Goal: Task Accomplishment & Management: Manage account settings

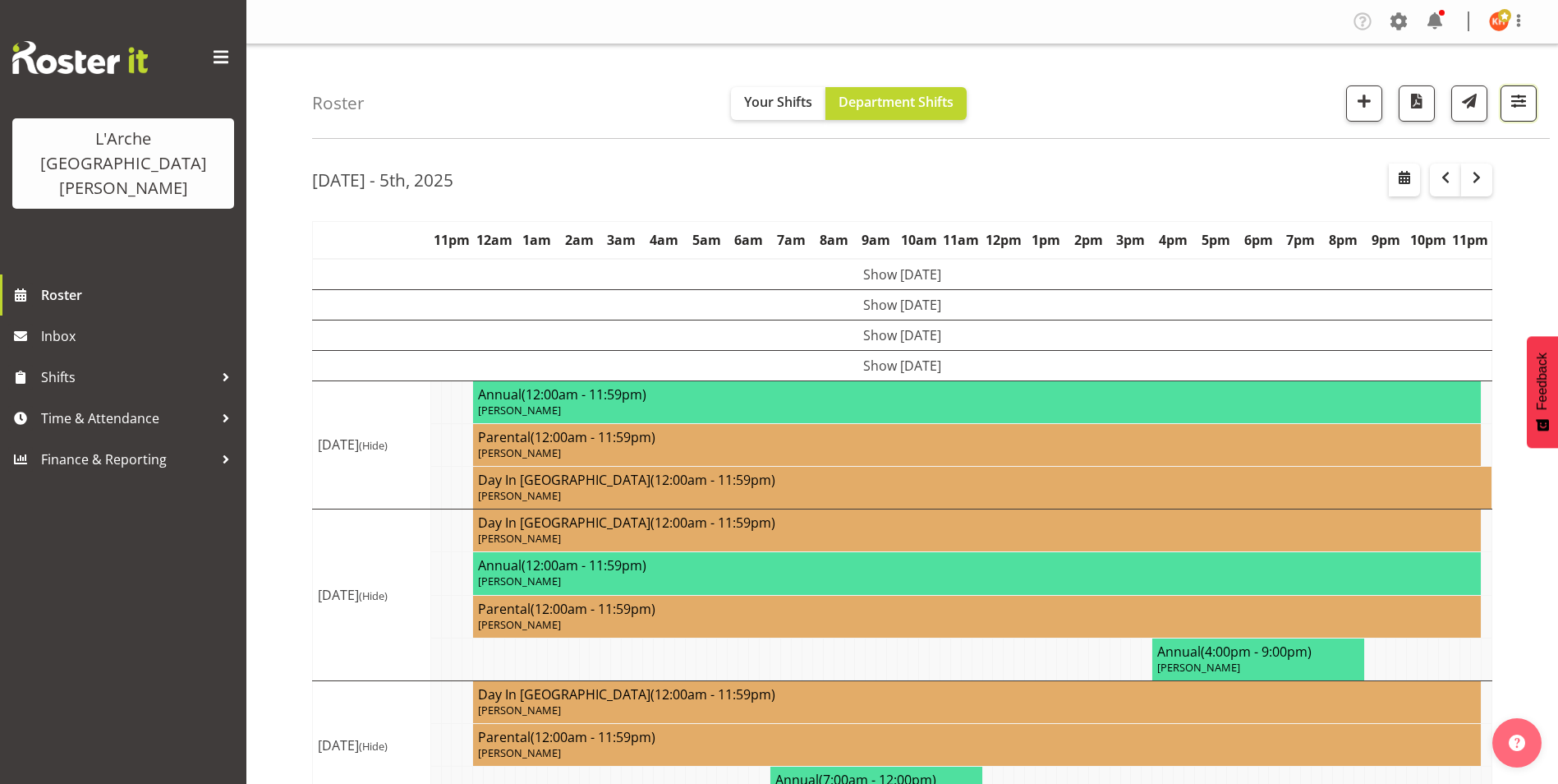
click at [1522, 99] on span "button" at bounding box center [1520, 101] width 22 height 22
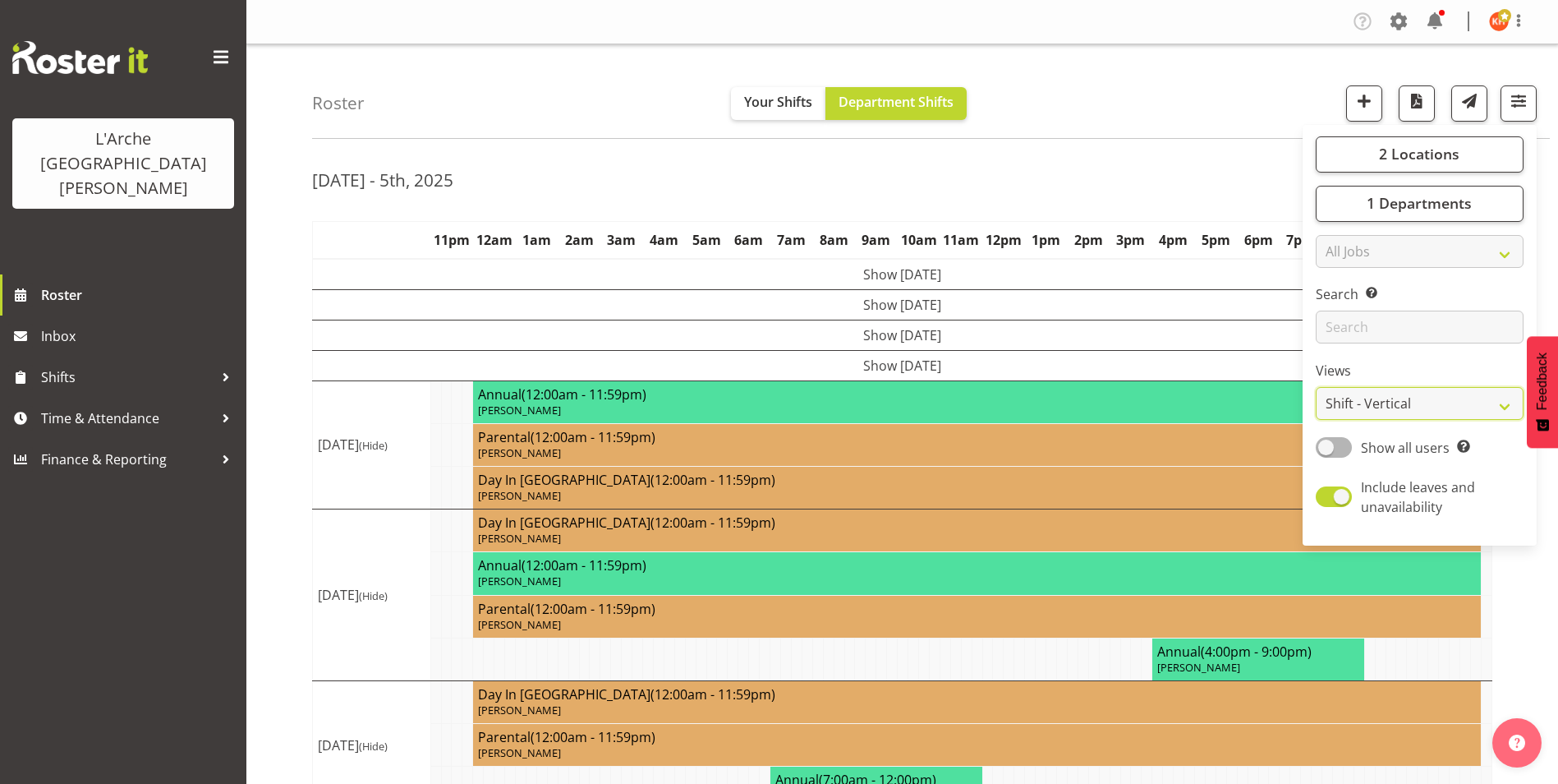
click at [1410, 409] on select "Staff Role Shift - Horizontal Shift - Vertical Staff - Location" at bounding box center [1420, 402] width 208 height 33
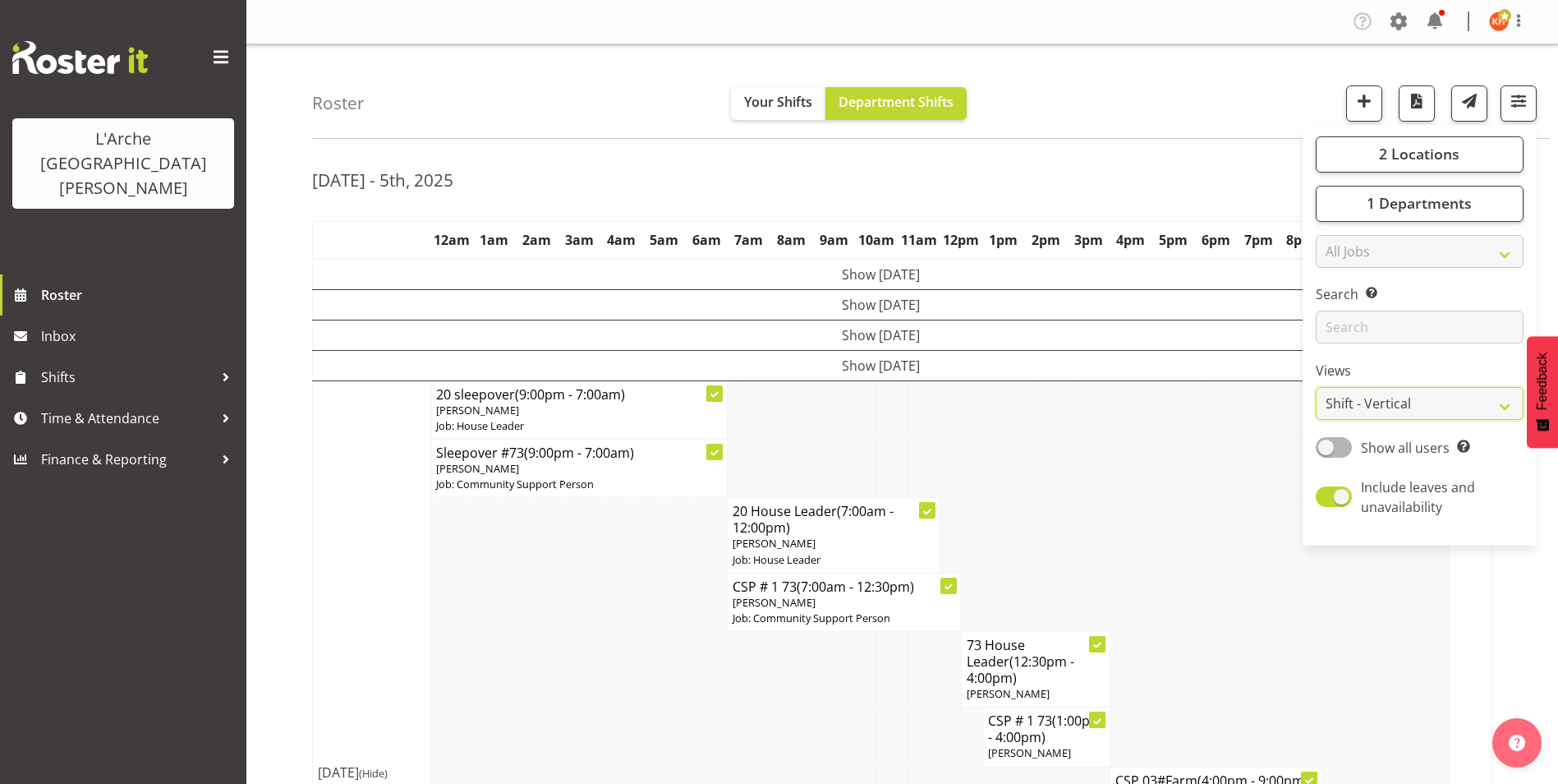
select select "staff"
click at [1316, 387] on select "Staff Role Shift - Horizontal Shift - Vertical Staff - Location" at bounding box center [1420, 402] width 208 height 33
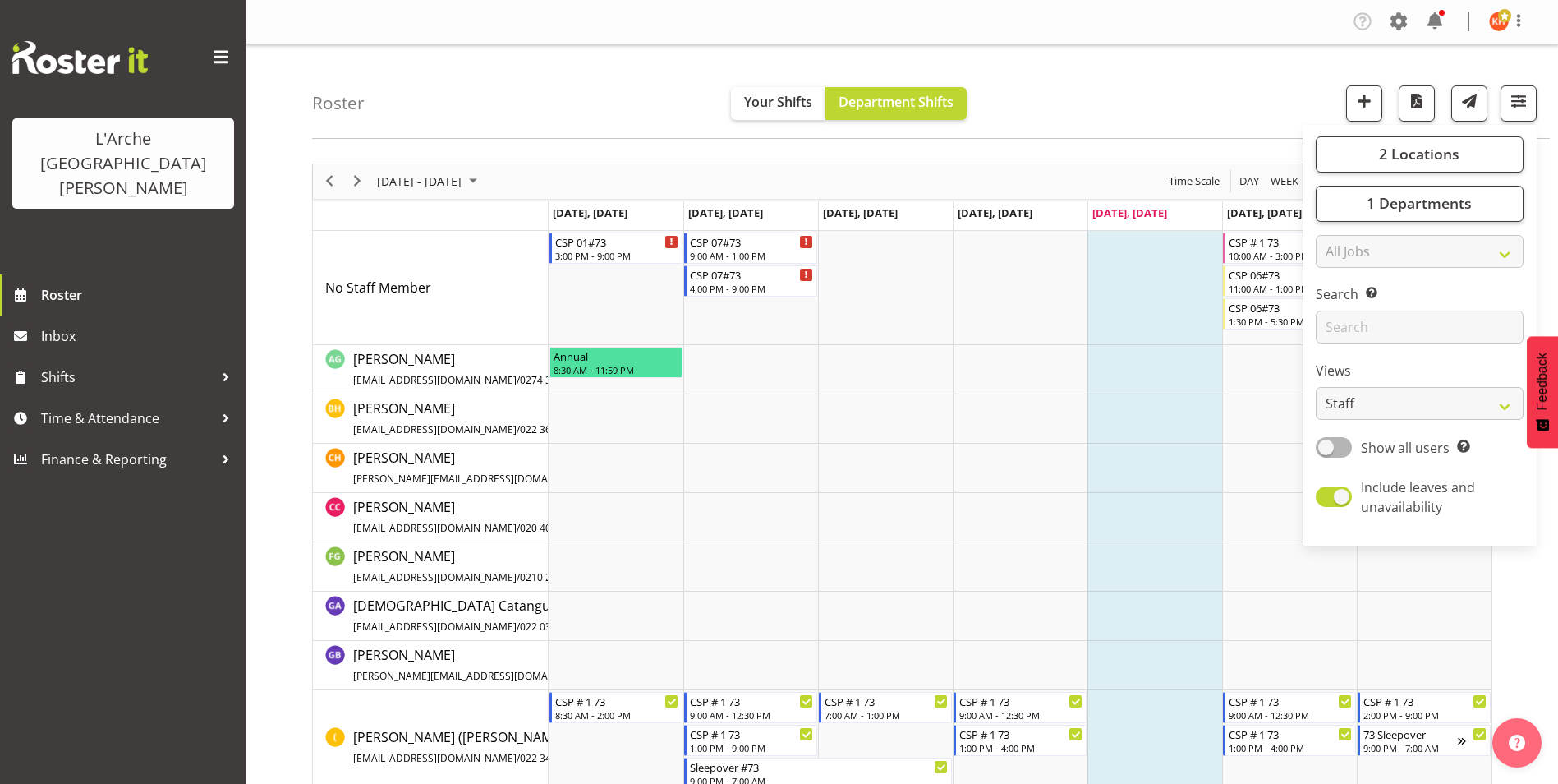
click at [1146, 100] on div "Roster Your Shifts Department Shifts 2 Locations Clear 20 30 41 5 56b 65a 73 Ar…" at bounding box center [931, 91] width 1238 height 95
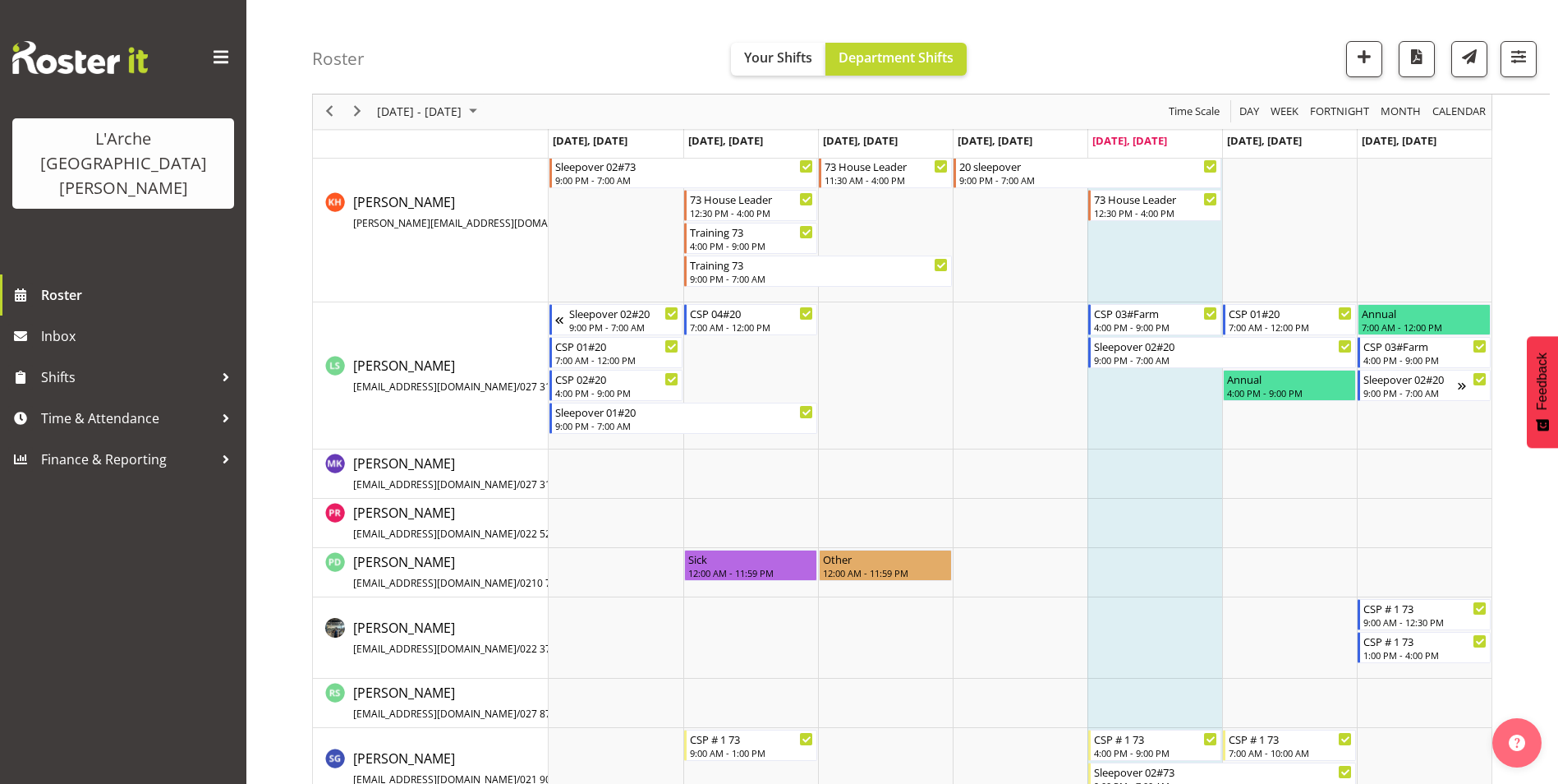
scroll to position [1068, 0]
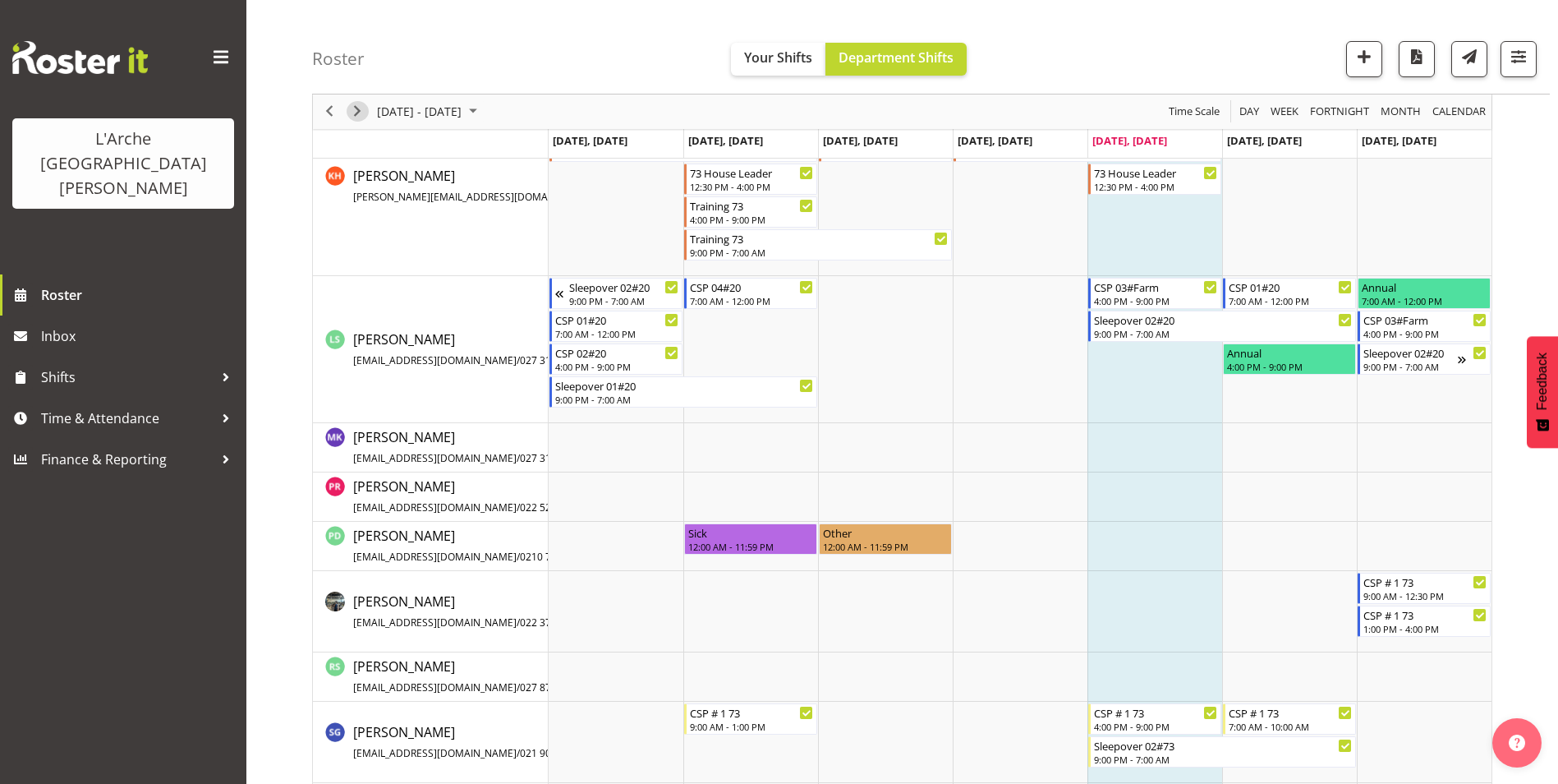
click at [361, 106] on span "Next" at bounding box center [357, 112] width 20 height 21
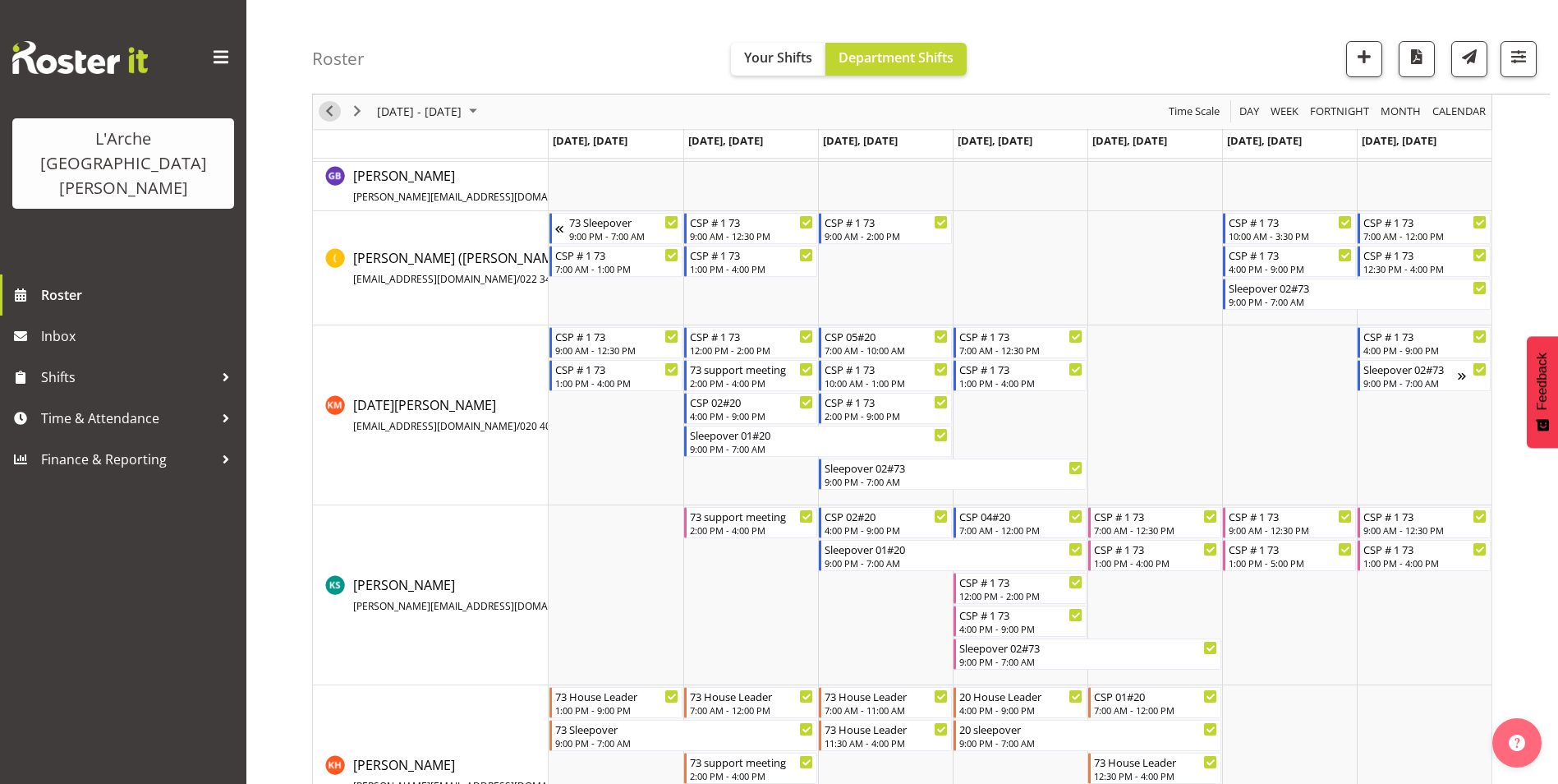
click at [331, 105] on span "Previous" at bounding box center [330, 112] width 20 height 21
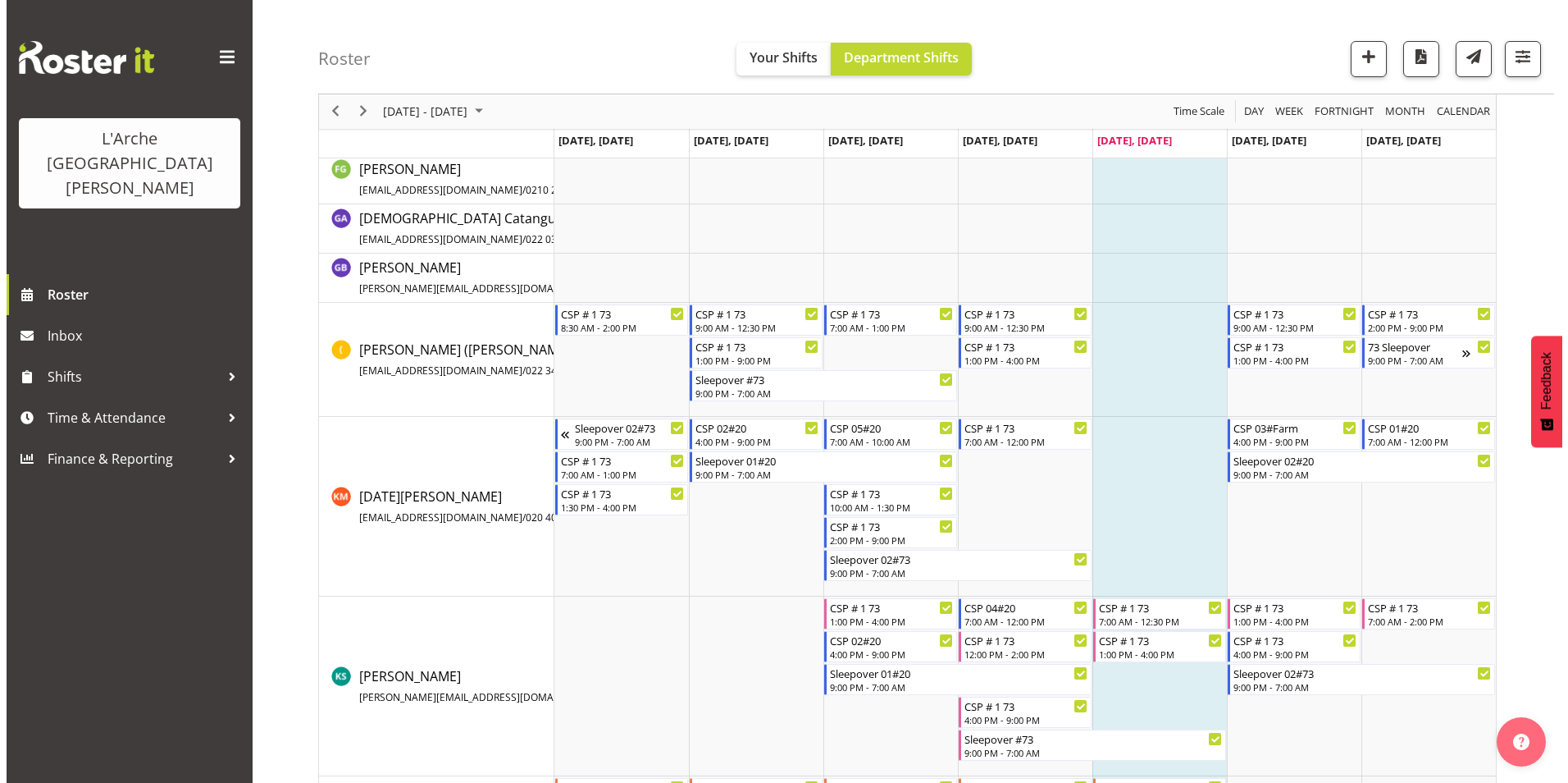
scroll to position [410, 0]
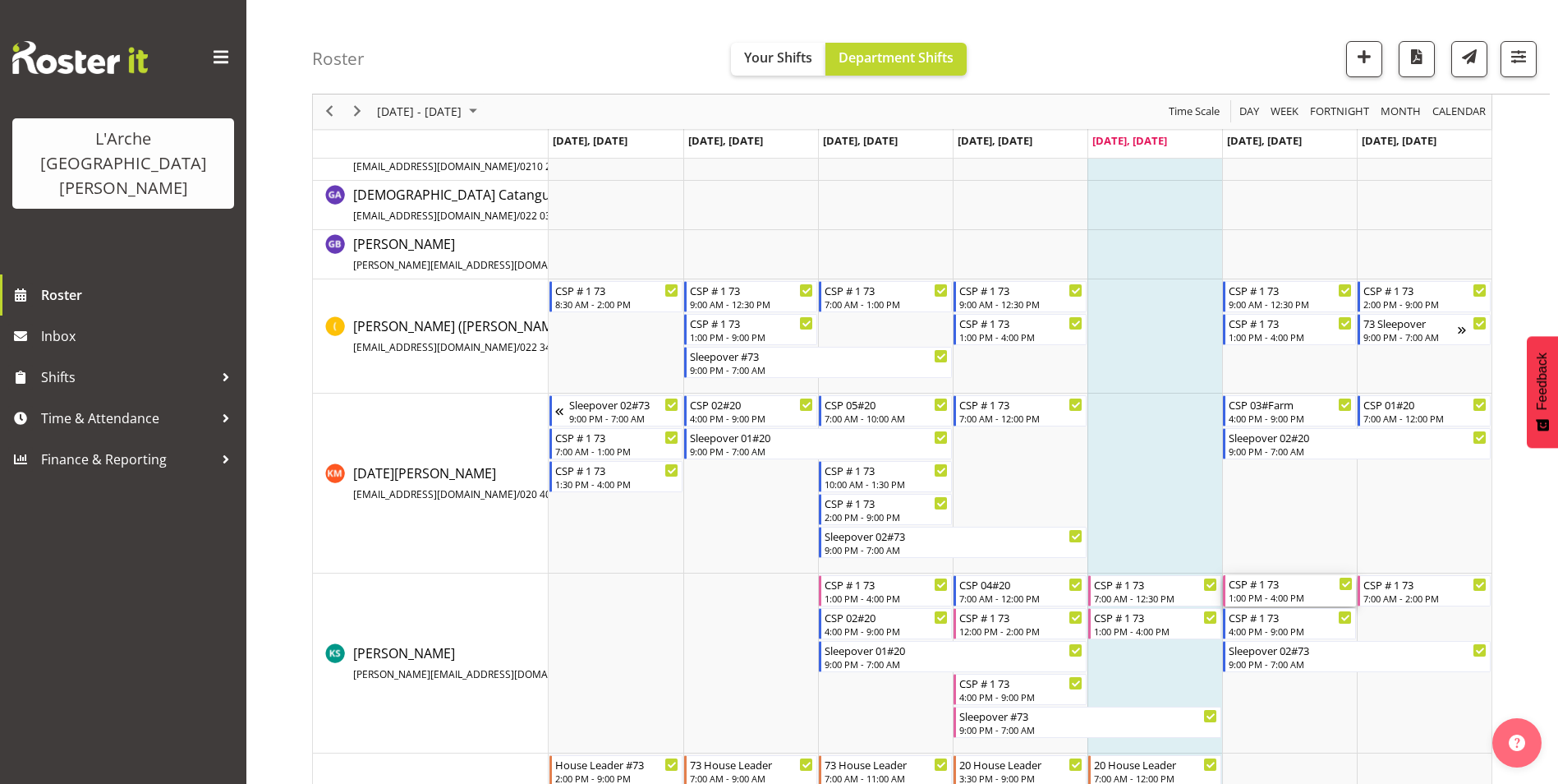
click at [1241, 596] on div "1:00 PM - 4:00 PM" at bounding box center [1291, 597] width 124 height 13
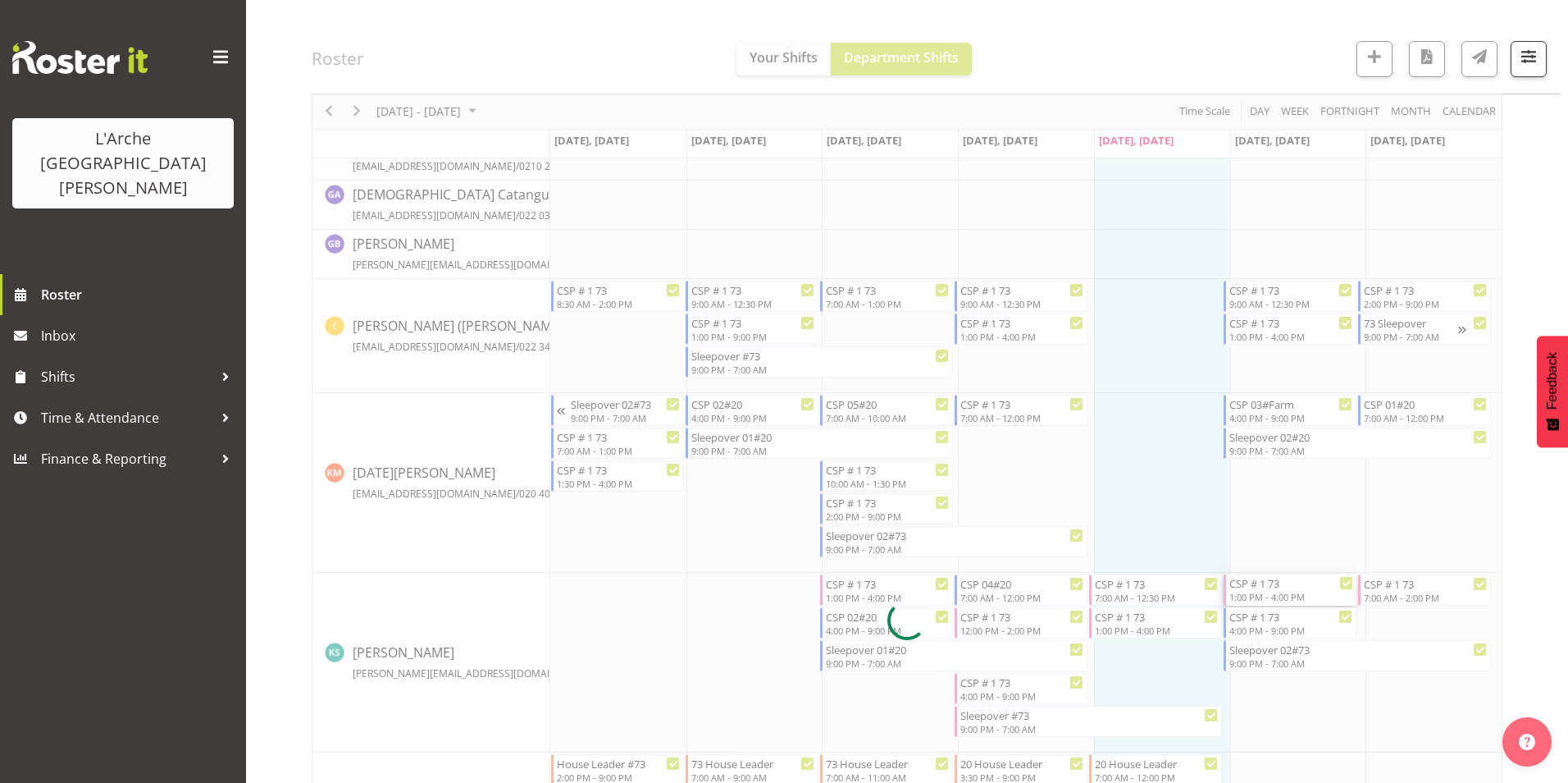
select select
select select "9"
select select "2025"
select select "13"
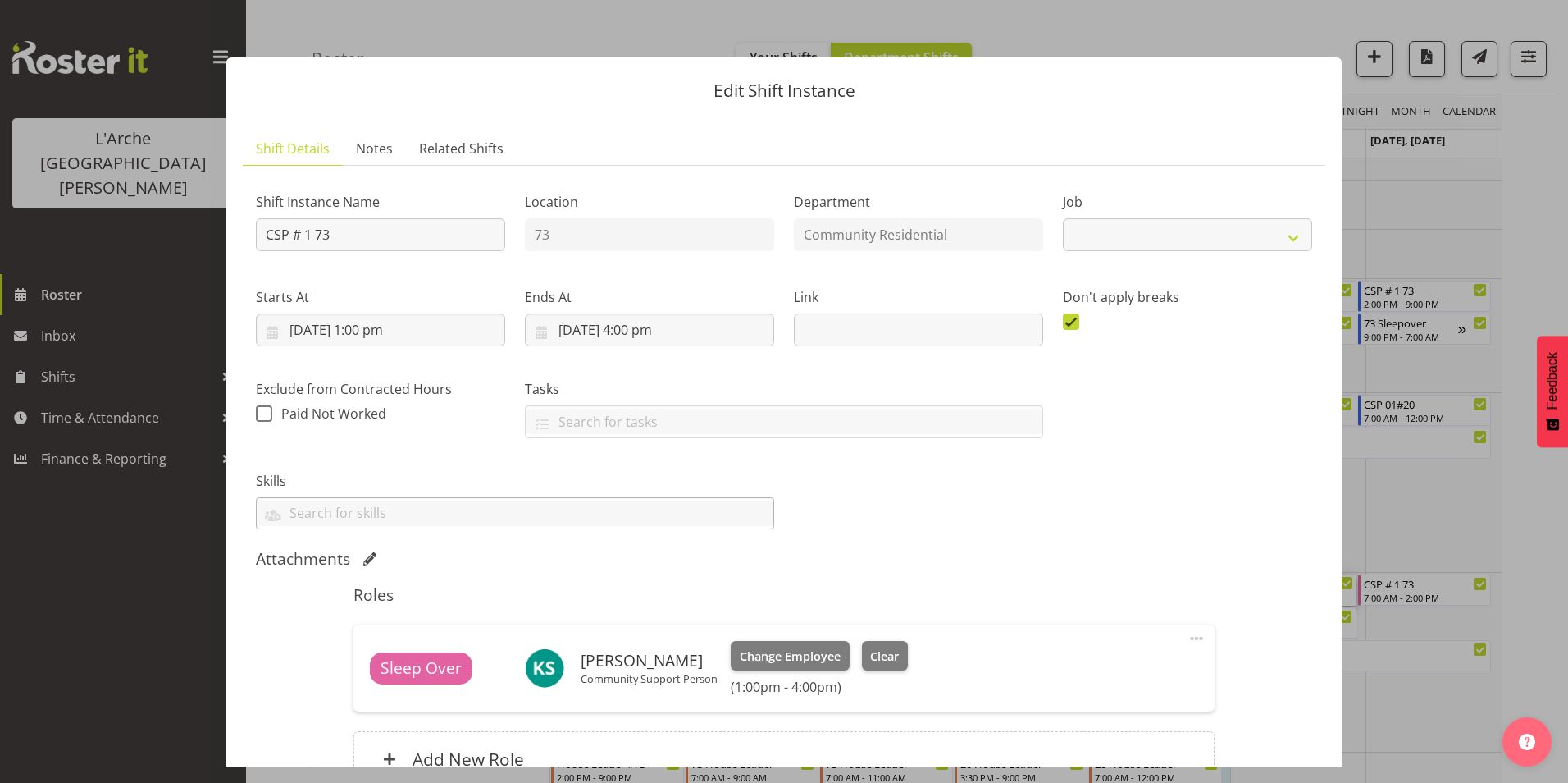
select select "2"
click at [365, 329] on input "[DATE] 1:00 pm" at bounding box center [380, 329] width 249 height 33
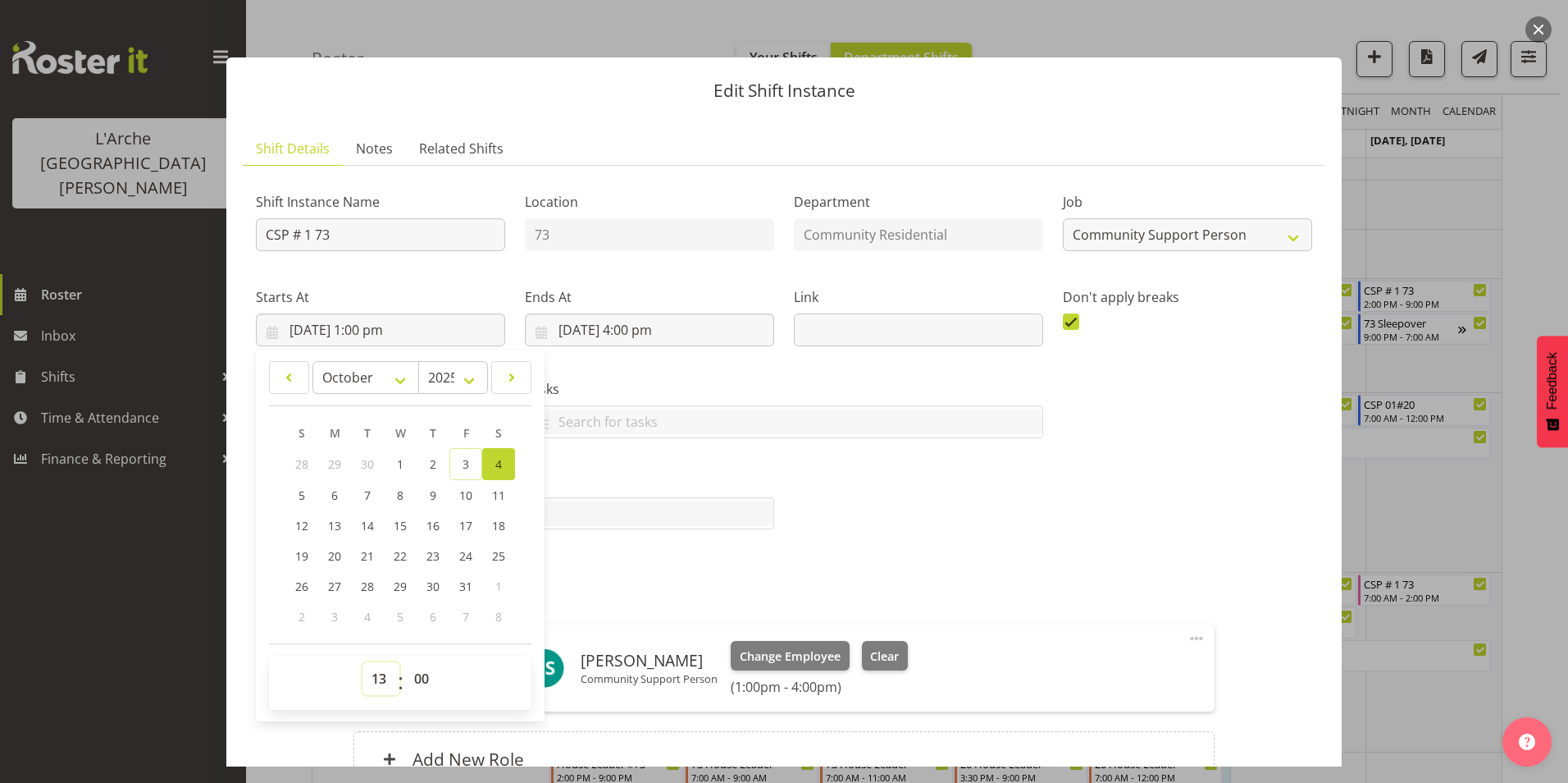
click at [380, 679] on select "00 01 02 03 04 05 06 07 08 09 10 11 12 13 14 15 16 17 18 19 20 21 22 23" at bounding box center [381, 678] width 37 height 33
select select "10"
click at [363, 662] on select "00 01 02 03 04 05 06 07 08 09 10 11 12 13 14 15 16 17 18 19 20 21 22 23" at bounding box center [381, 678] width 37 height 33
type input "[DATE] 10:00 am"
click at [623, 568] on div "Attachments" at bounding box center [784, 559] width 1057 height 20
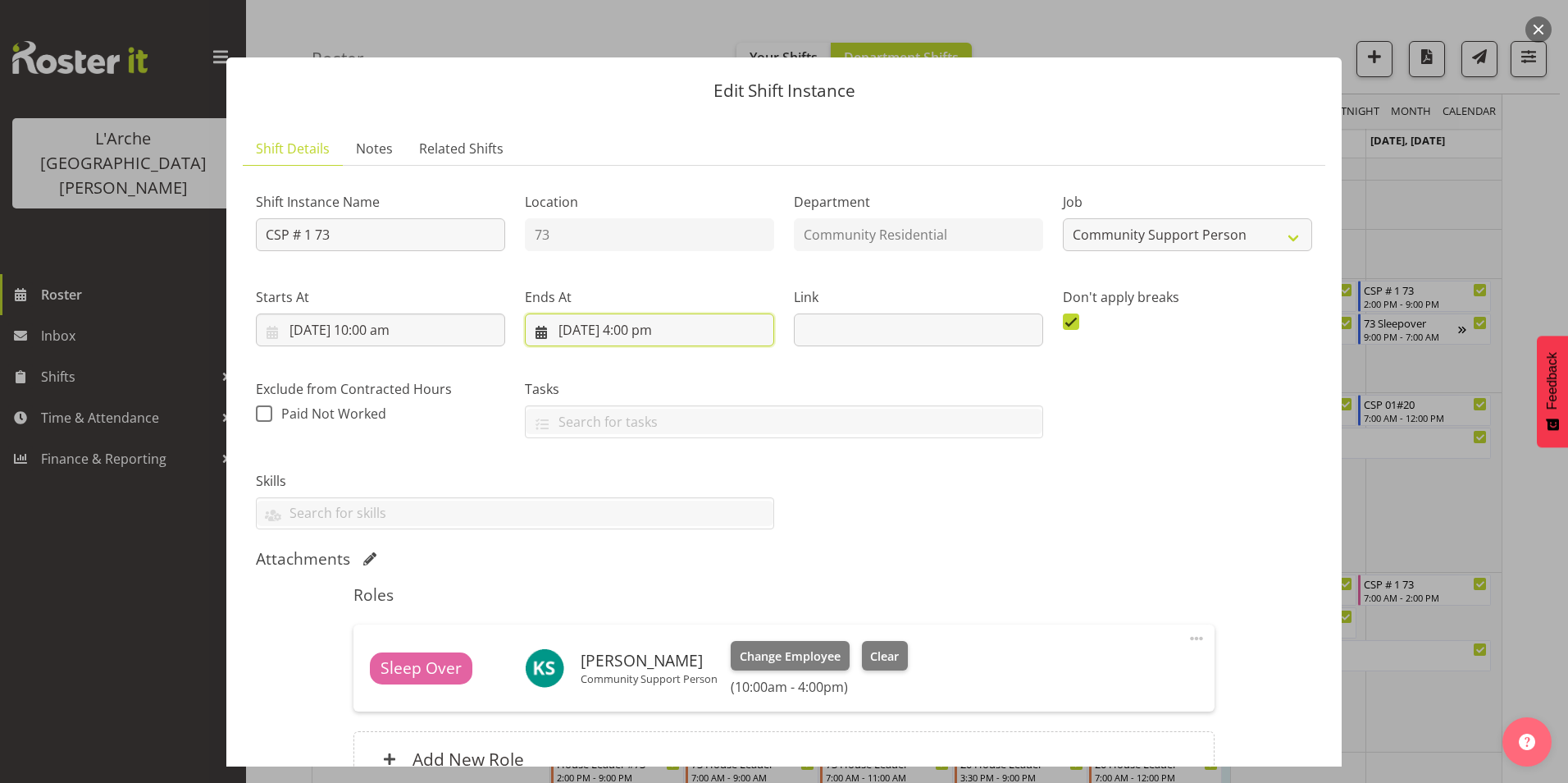
click at [632, 326] on input "[DATE] 4:00 pm" at bounding box center [649, 329] width 249 height 33
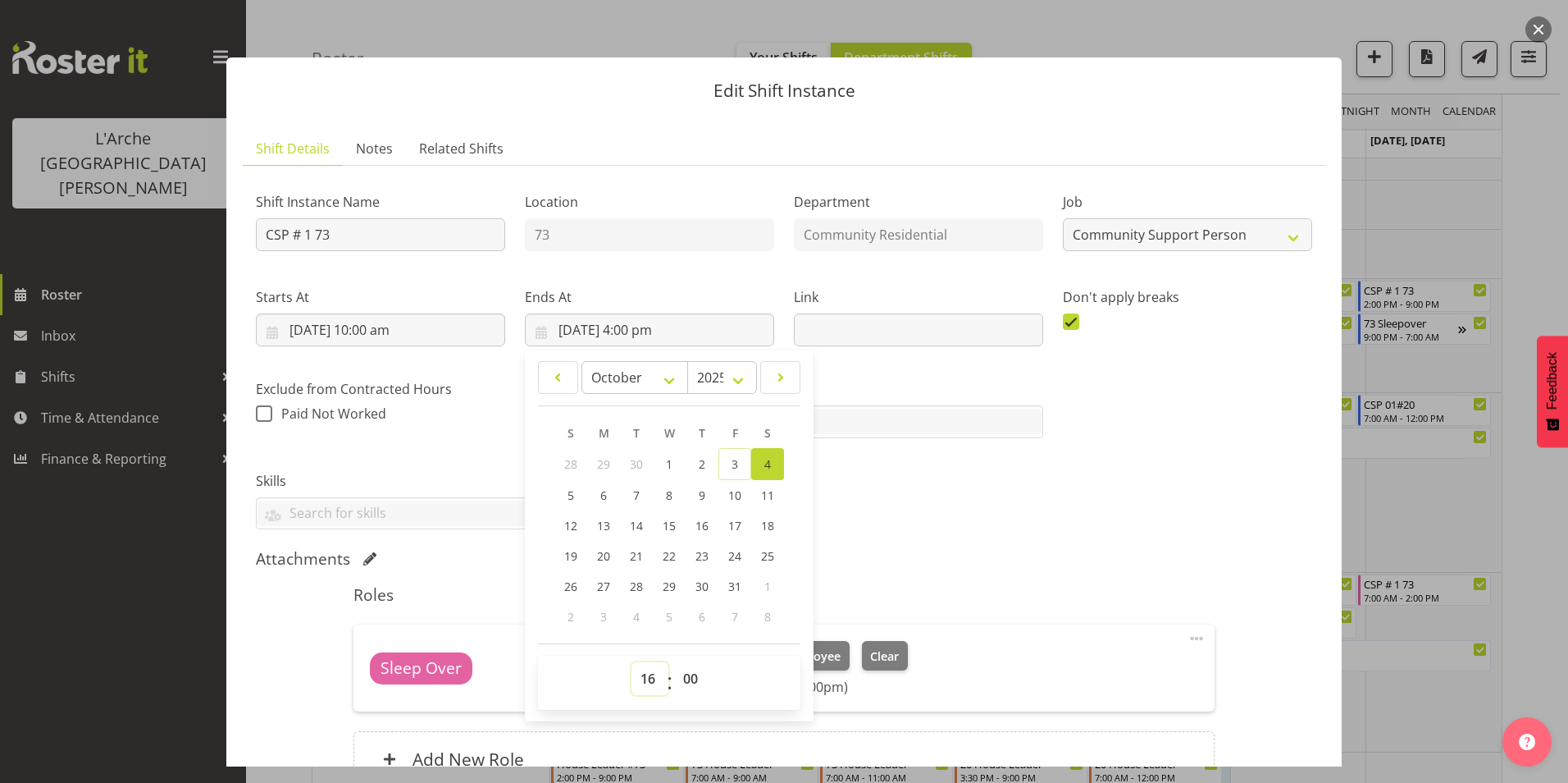
click at [647, 679] on select "00 01 02 03 04 05 06 07 08 09 10 11 12 13 14 15 16 17 18 19 20 21 22 23" at bounding box center [650, 678] width 37 height 33
select select "15"
click at [632, 662] on select "00 01 02 03 04 05 06 07 08 09 10 11 12 13 14 15 16 17 18 19 20 21 22 23" at bounding box center [650, 678] width 37 height 33
type input "[DATE] 3:00 pm"
click at [884, 518] on div "Shift Instance Name CSP # 1 73 Location 73 Department Community Residential Job…" at bounding box center [784, 354] width 1076 height 371
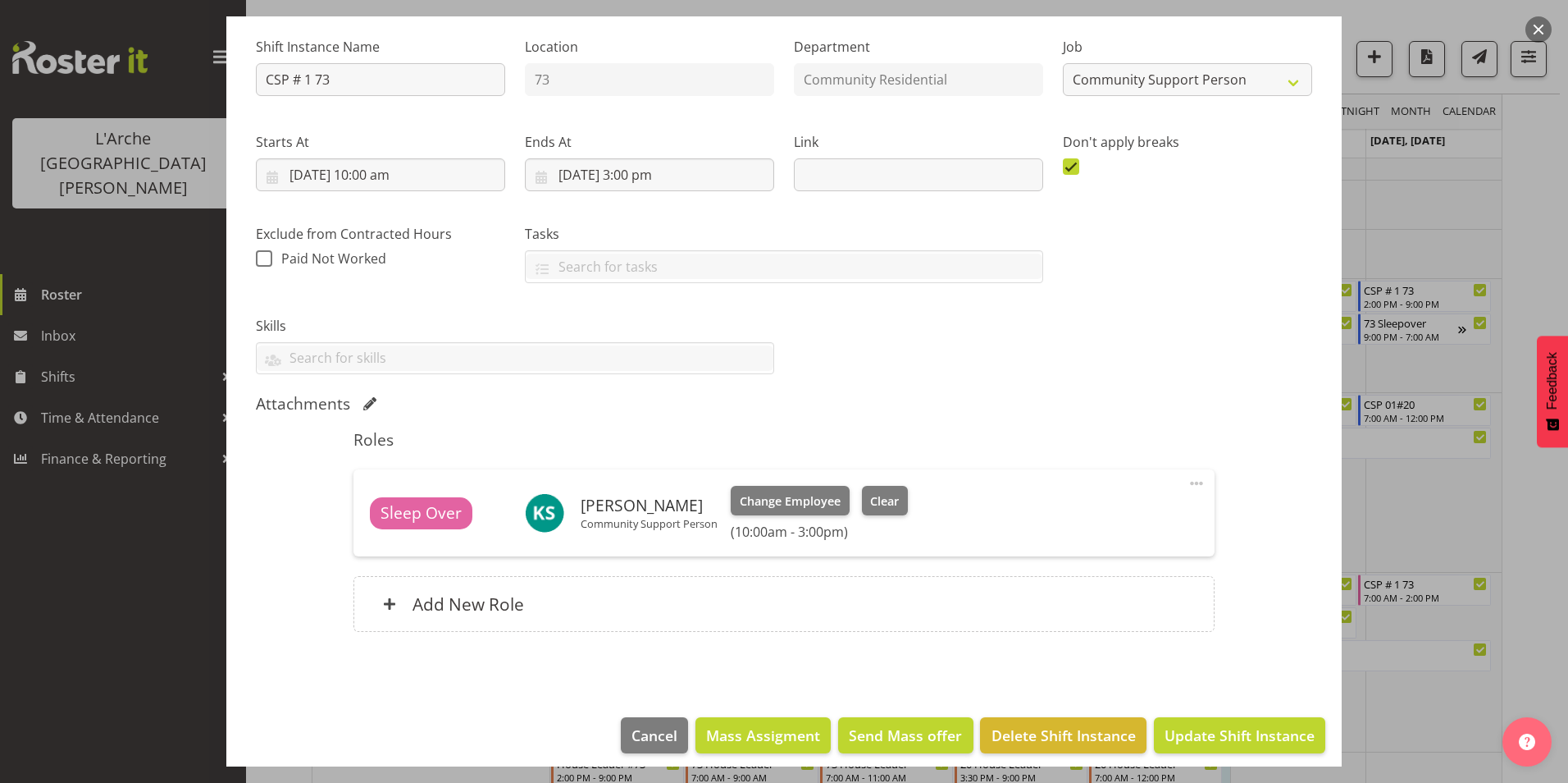
scroll to position [166, 0]
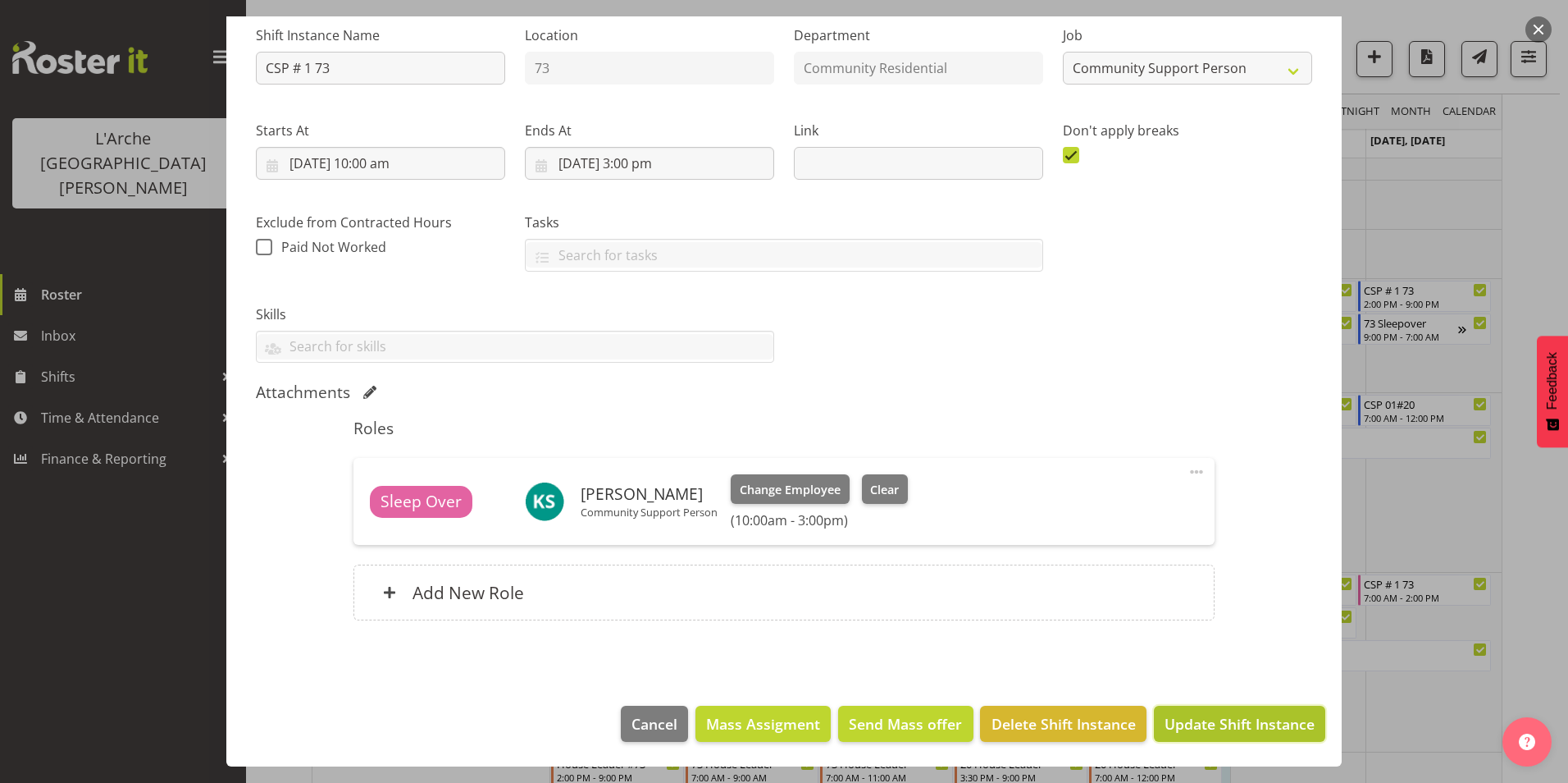
click at [1190, 721] on span "Update Shift Instance" at bounding box center [1240, 724] width 150 height 22
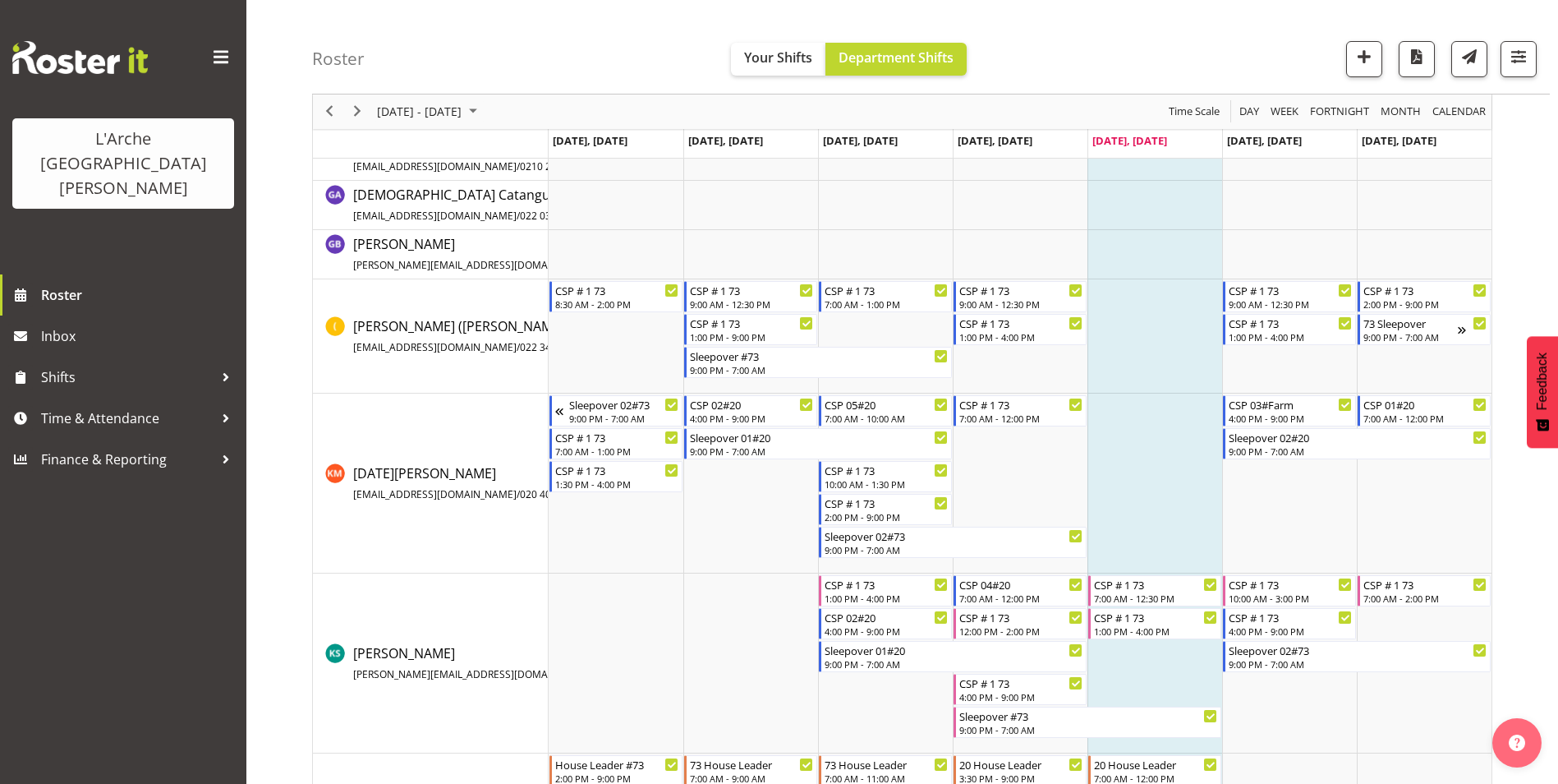
scroll to position [493, 0]
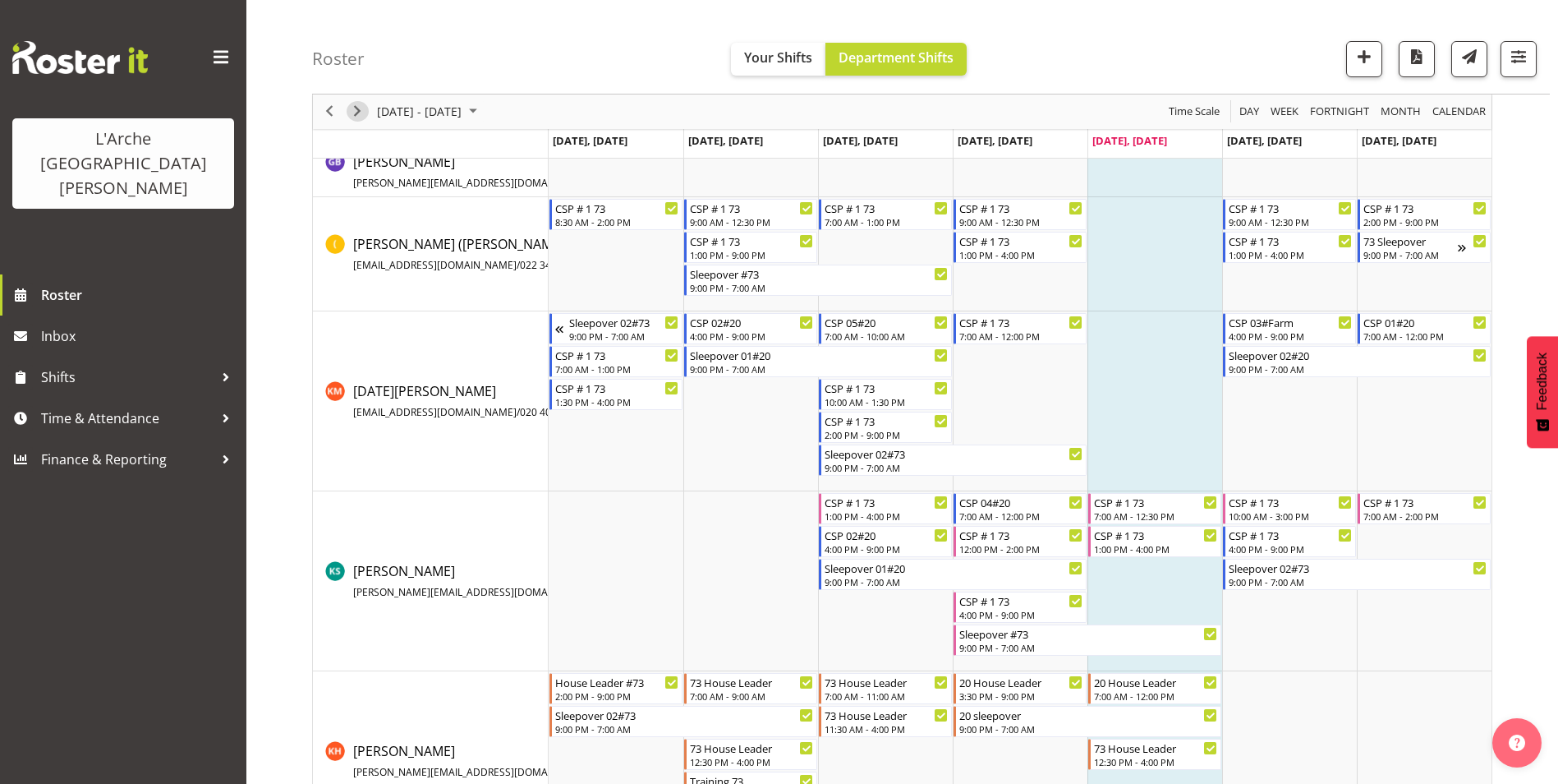
click at [359, 111] on span "Next" at bounding box center [357, 112] width 20 height 21
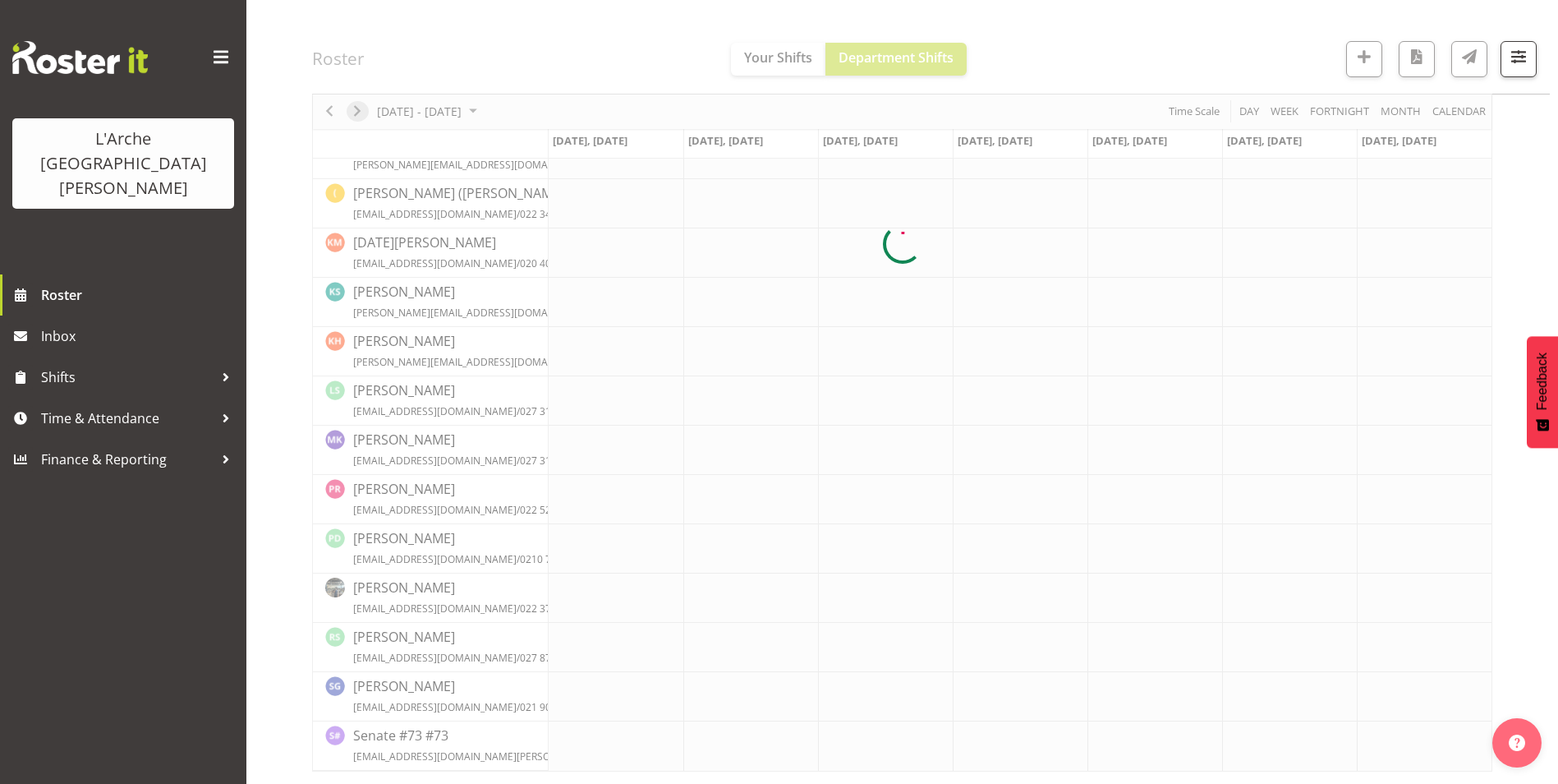
scroll to position [446, 0]
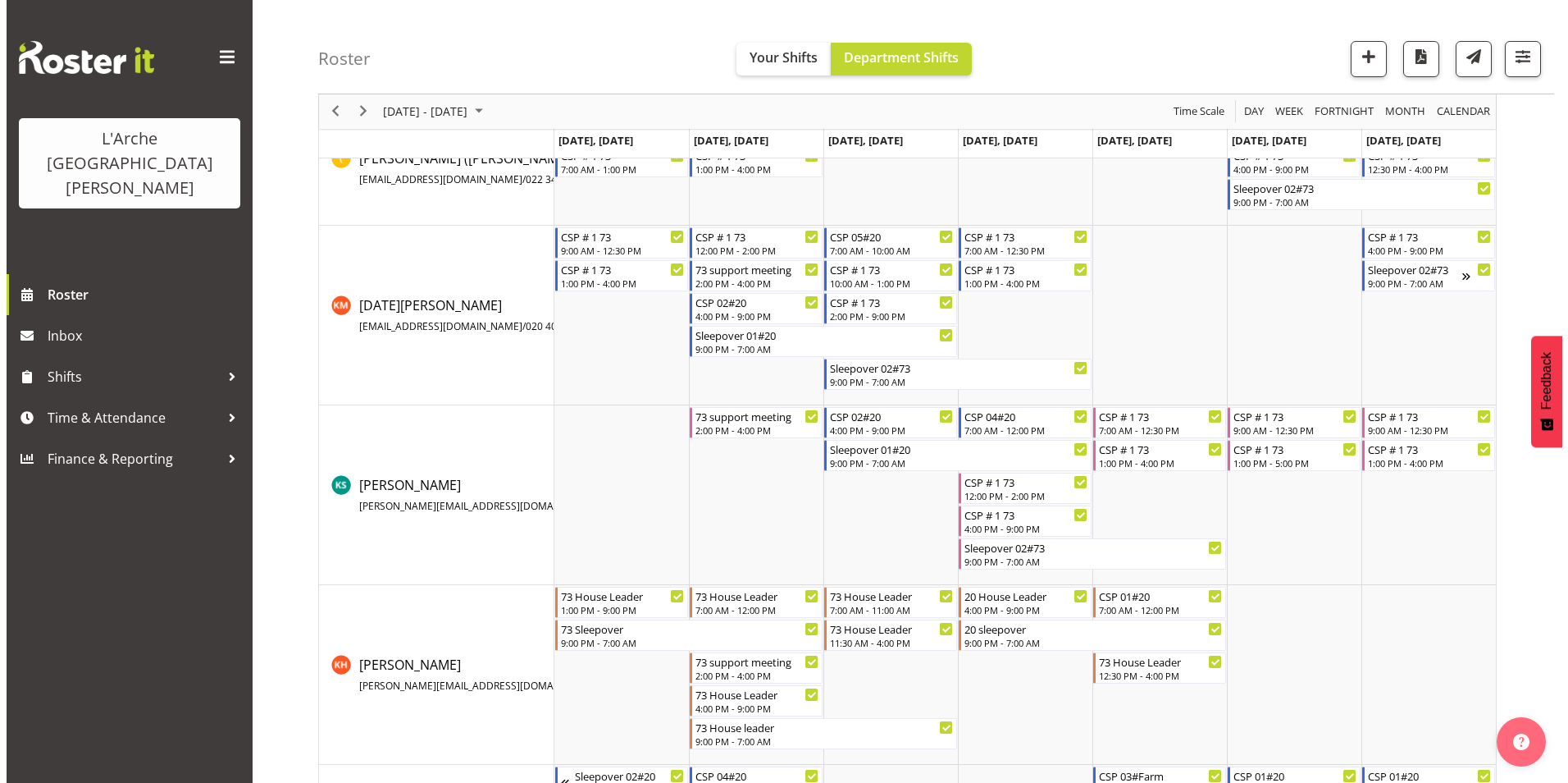
scroll to position [574, 0]
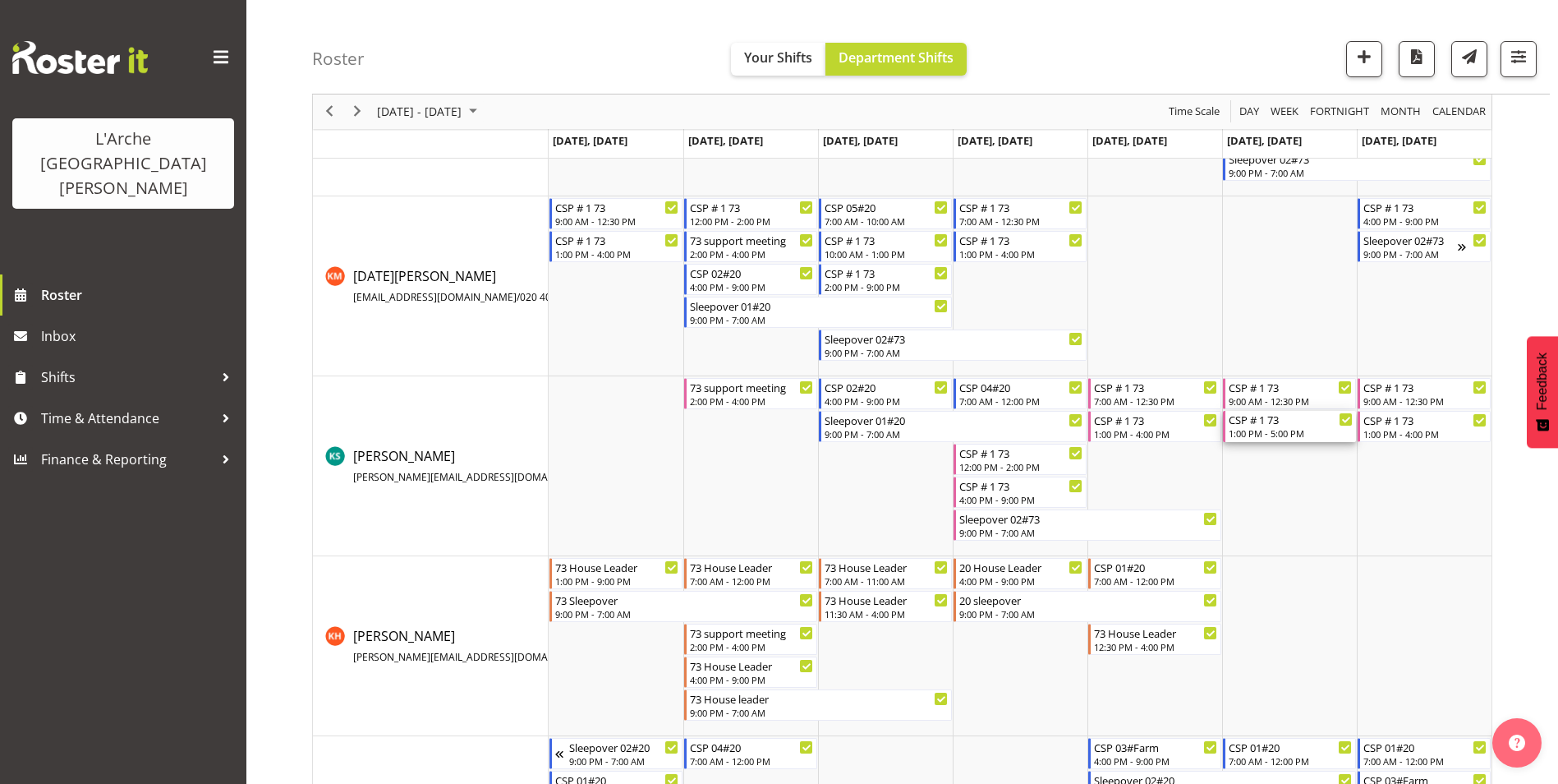
click at [1279, 430] on div "1:00 PM - 5:00 PM" at bounding box center [1291, 433] width 124 height 13
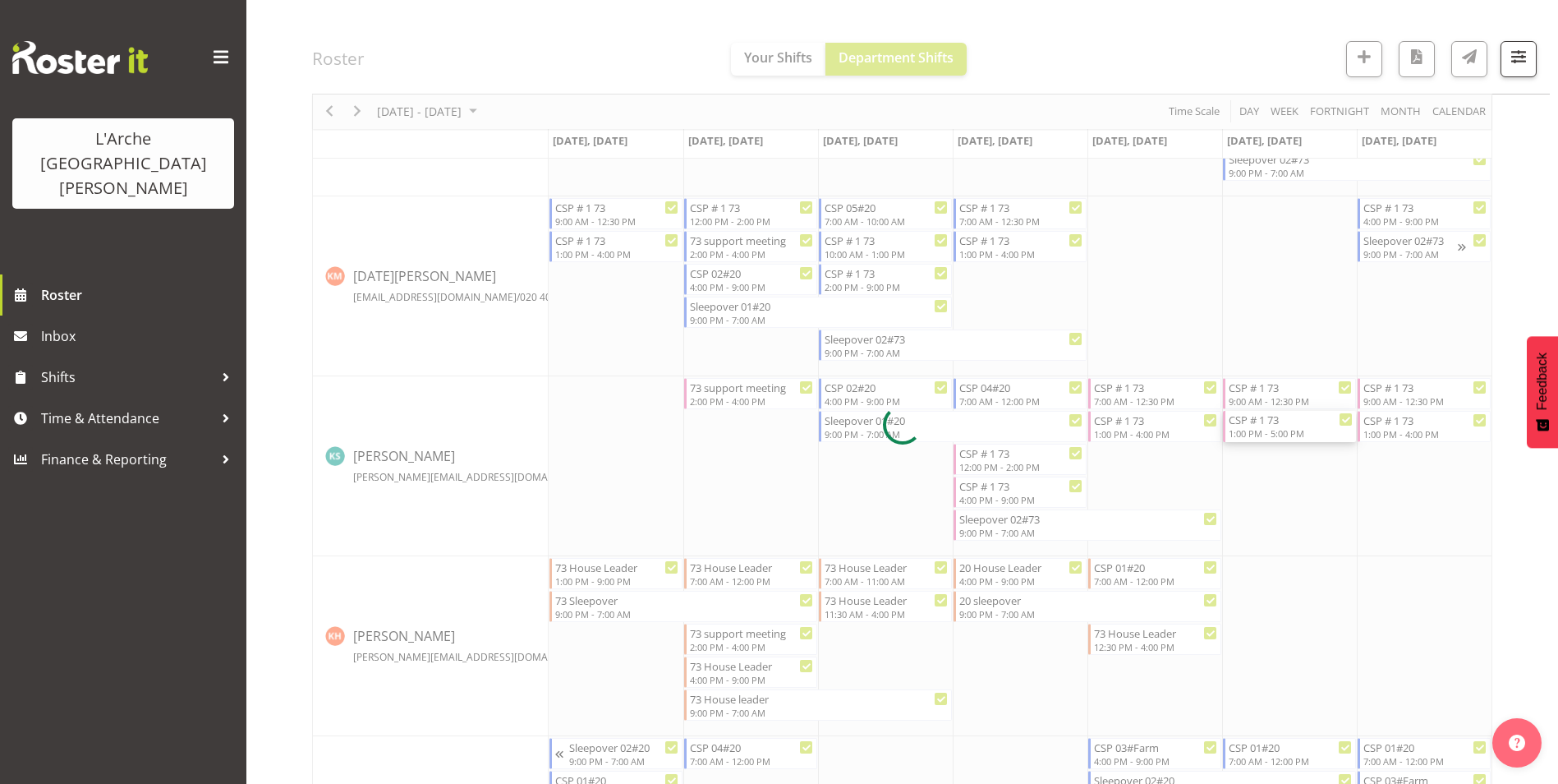
select select
select select "9"
select select "2025"
select select "17"
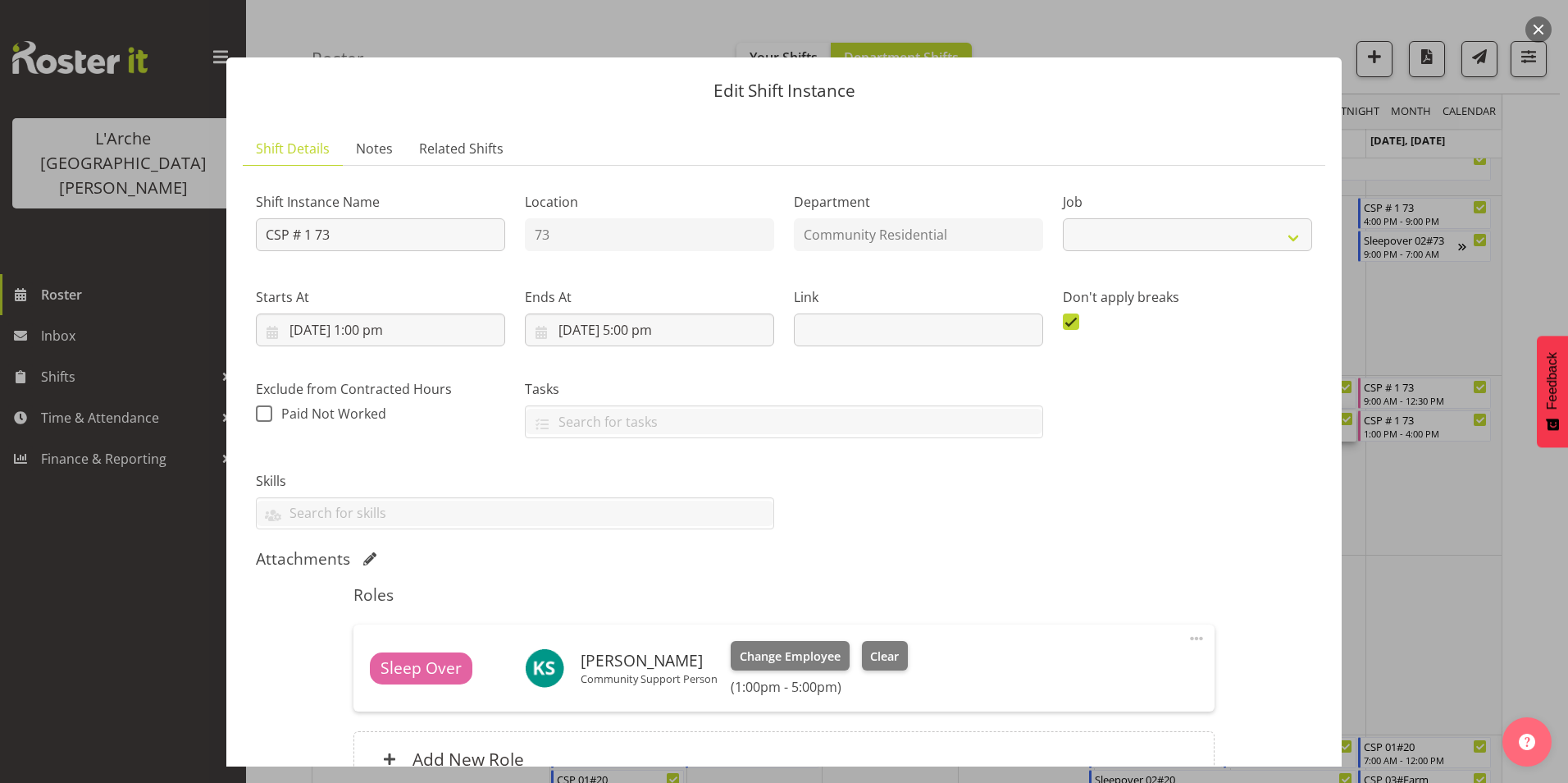
select select "2"
click at [634, 327] on input "[DATE] 5:00 pm" at bounding box center [649, 329] width 249 height 33
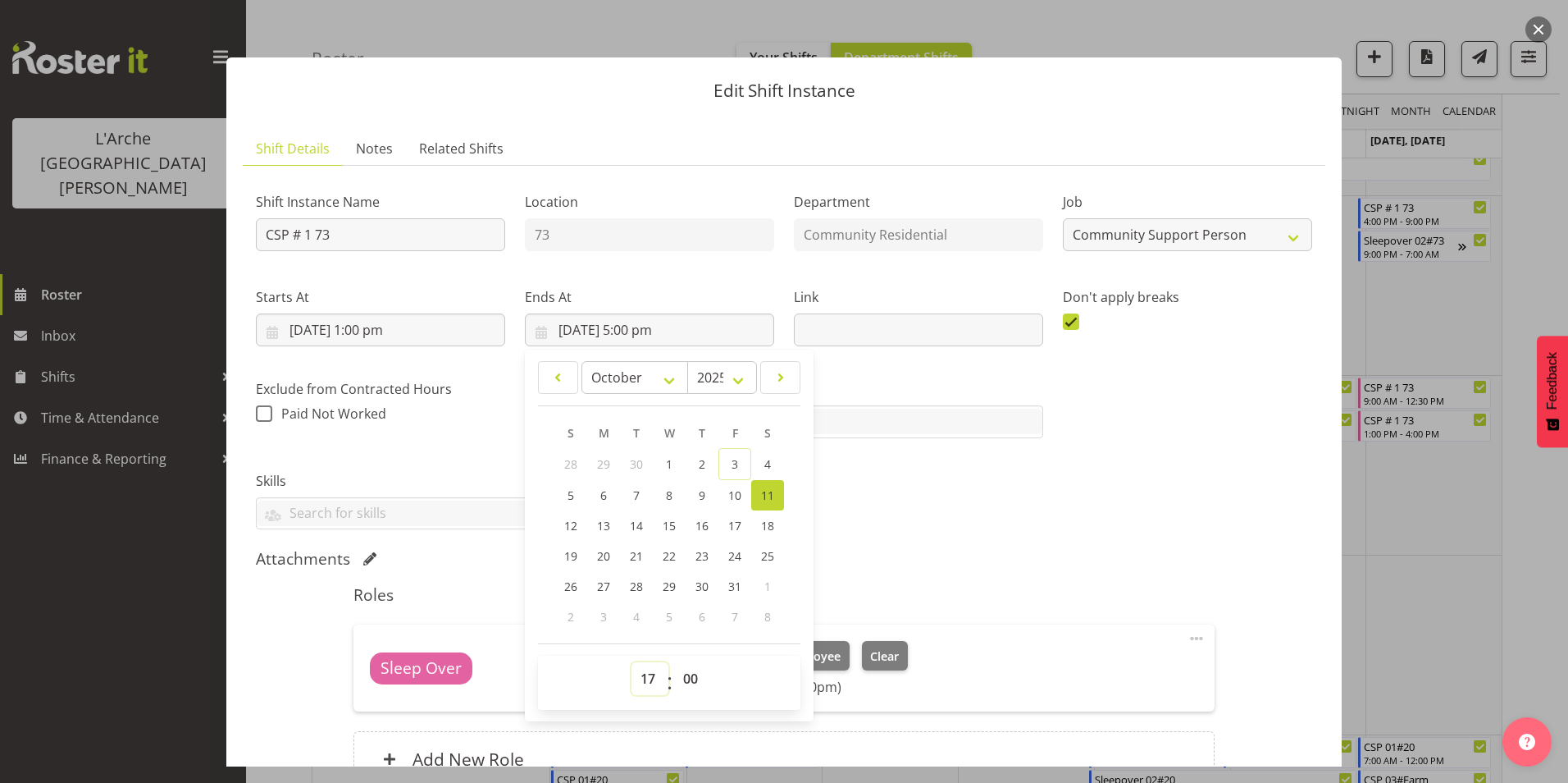
click at [651, 675] on select "00 01 02 03 04 05 06 07 08 09 10 11 12 13 14 15 16 17 18 19 20 21 22 23" at bounding box center [650, 678] width 37 height 33
select select "16"
click at [632, 662] on select "00 01 02 03 04 05 06 07 08 09 10 11 12 13 14 15 16 17 18 19 20 21 22 23" at bounding box center [650, 678] width 37 height 33
type input "[DATE] 4:00 pm"
click at [992, 484] on div "Shift Instance Name CSP # 1 73 Location 73 Department Community Residential Job…" at bounding box center [784, 354] width 1076 height 371
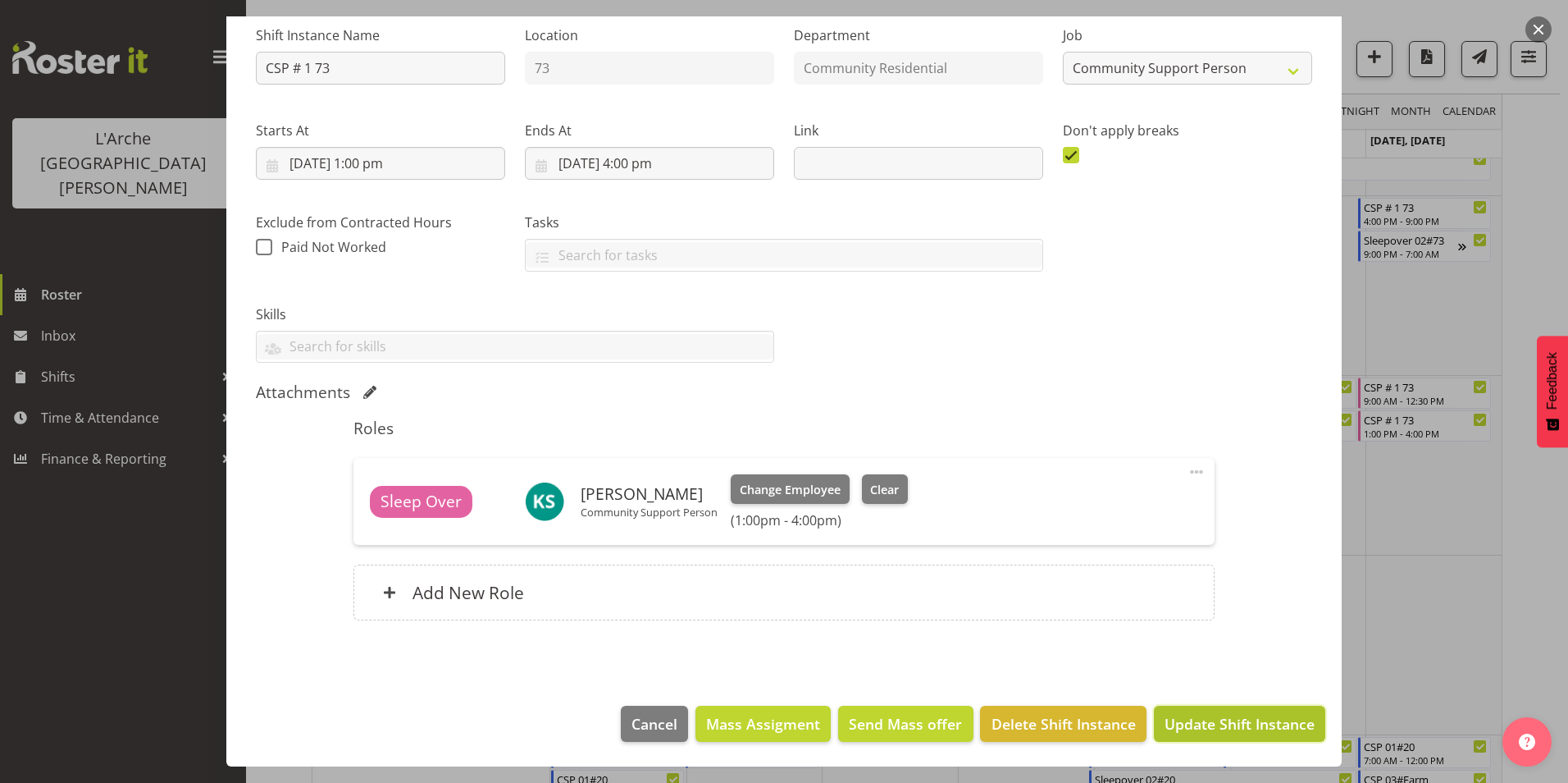
click at [1251, 719] on span "Update Shift Instance" at bounding box center [1240, 724] width 150 height 22
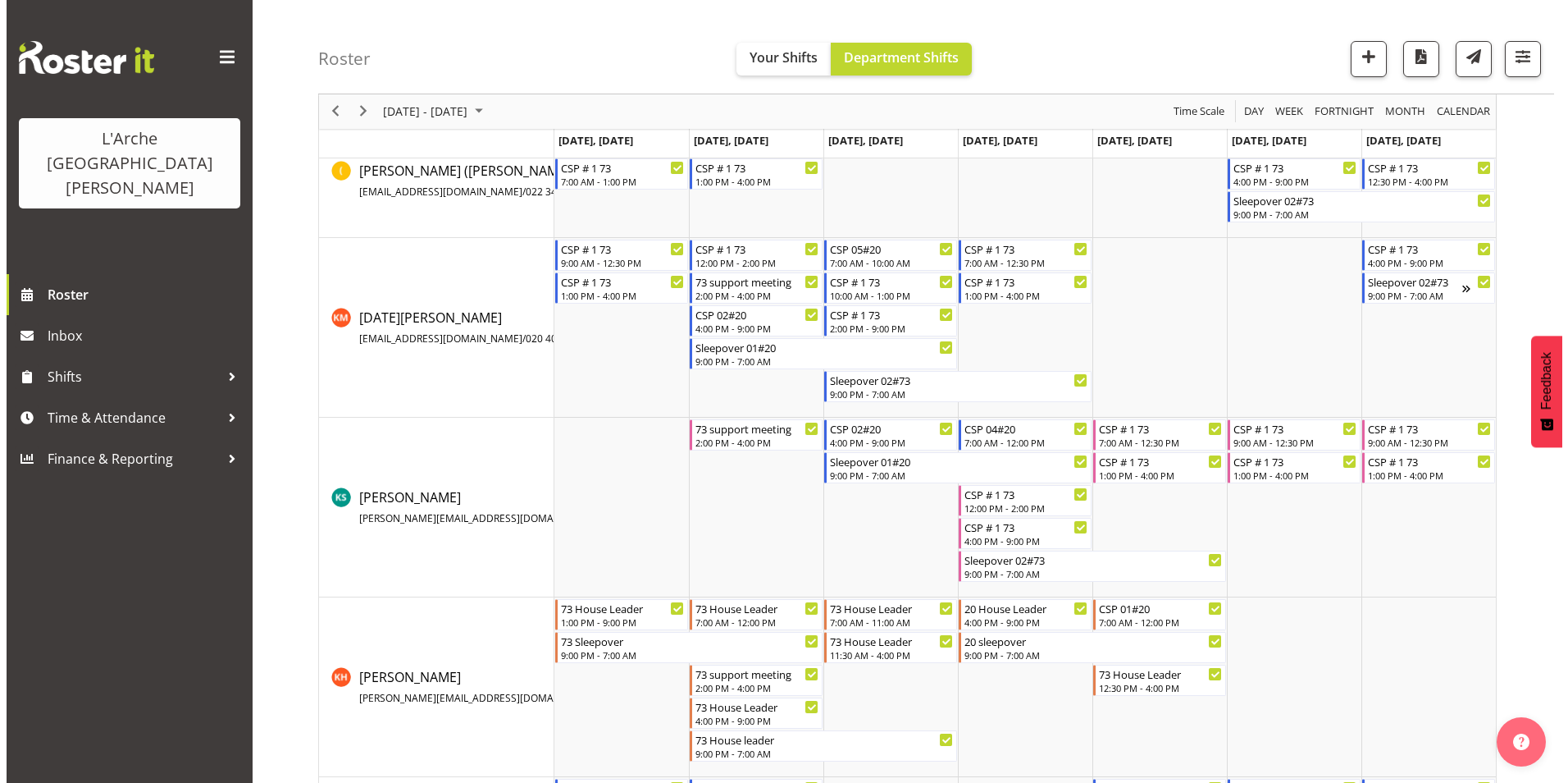
scroll to position [560, 0]
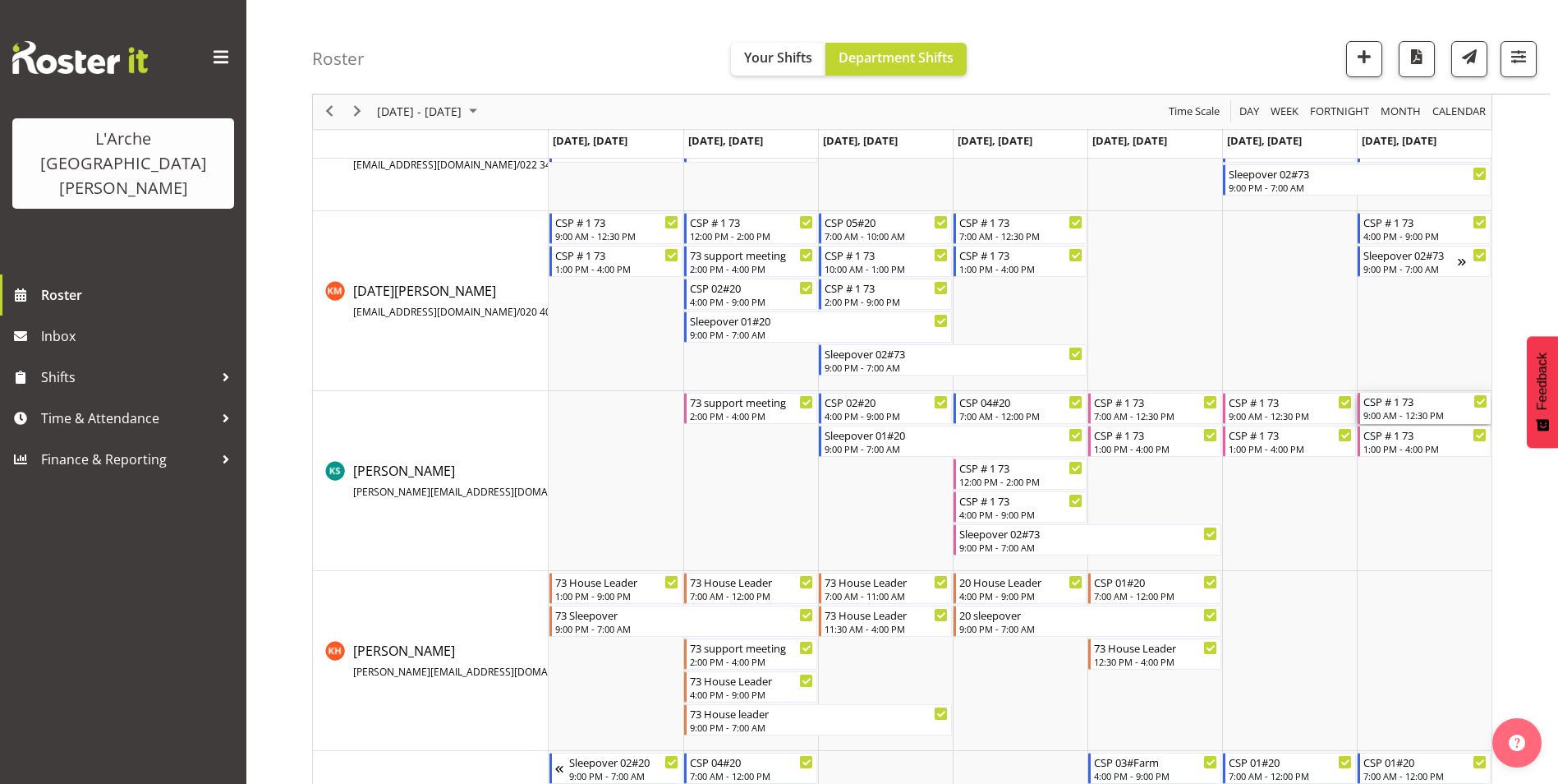
click at [1422, 416] on div "9:00 AM - 12:30 PM" at bounding box center [1426, 415] width 124 height 13
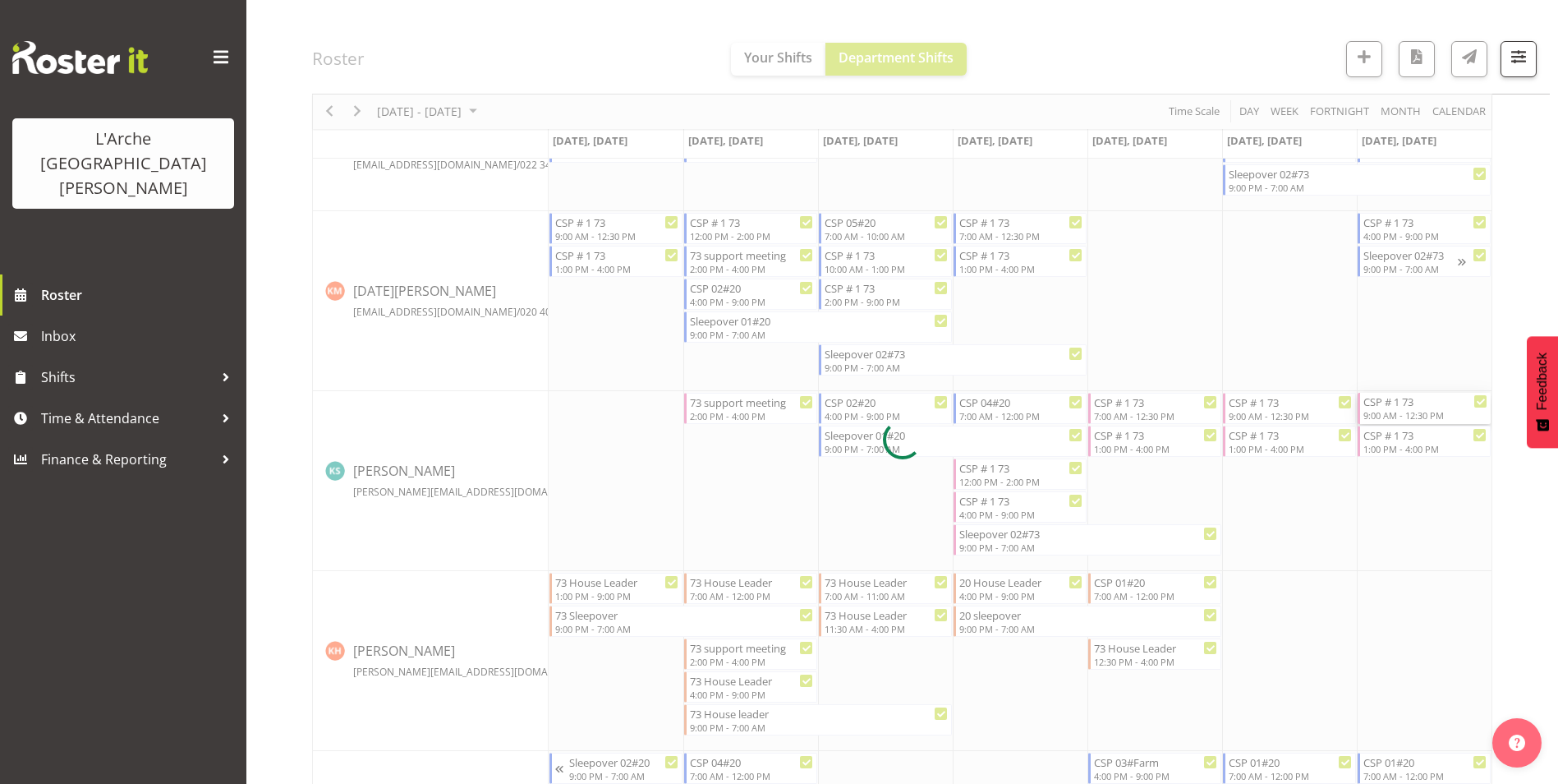
select select
select select "9"
select select "2025"
select select "12"
select select "30"
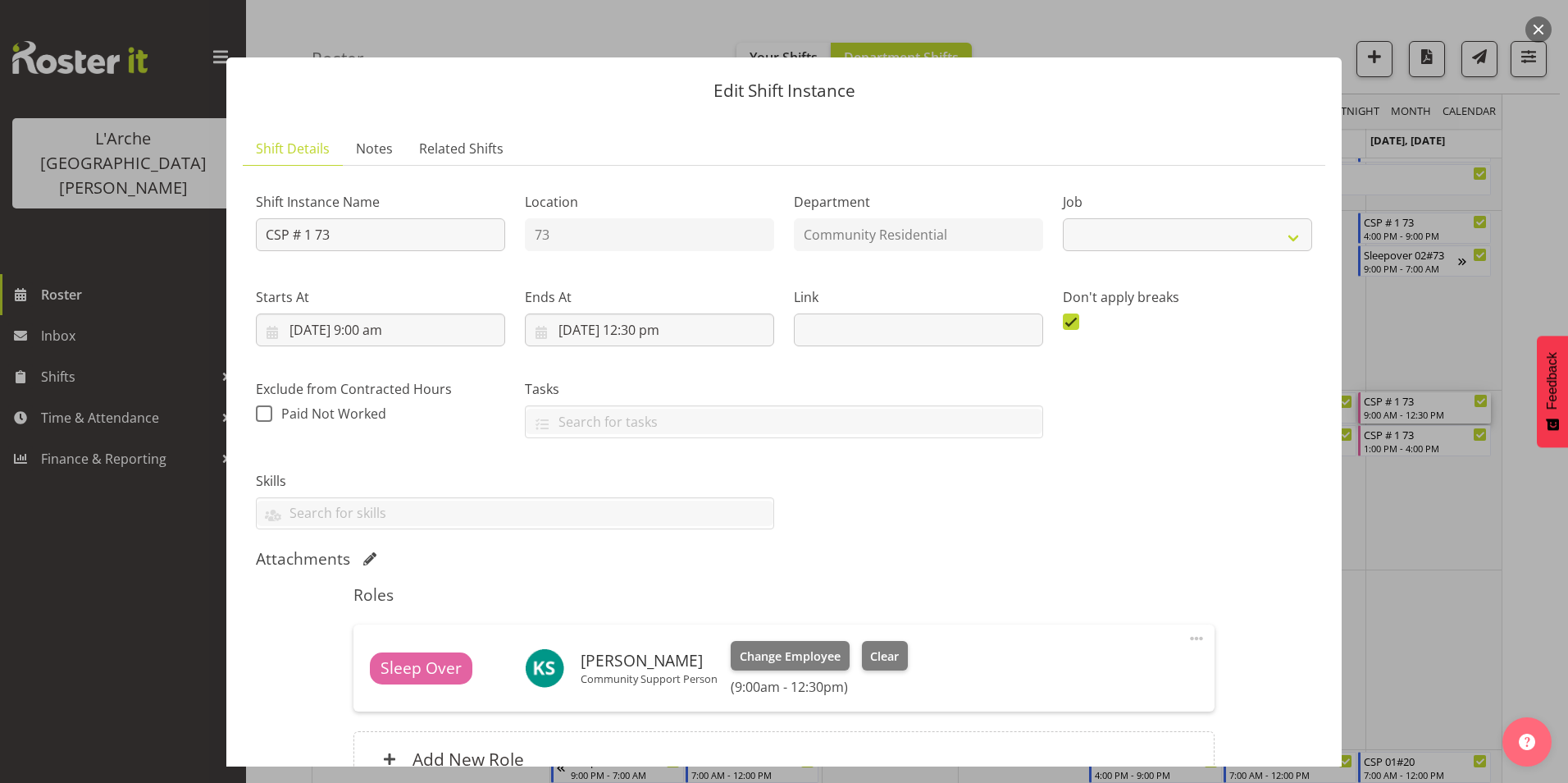
select select "2"
click at [641, 321] on input "[DATE] 12:30 pm" at bounding box center [649, 329] width 249 height 33
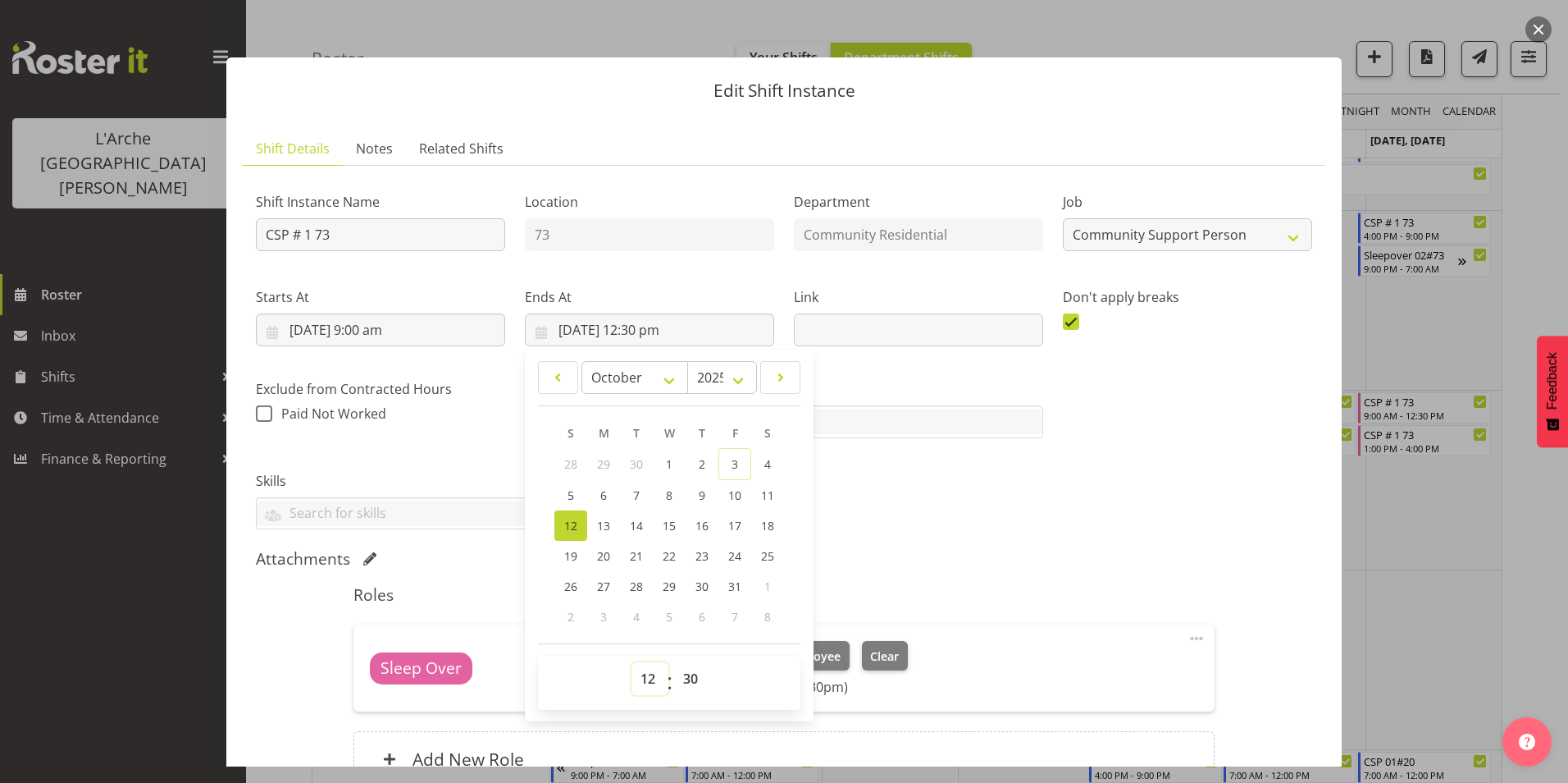
click at [644, 676] on select "00 01 02 03 04 05 06 07 08 09 10 11 12 13 14 15 16 17 18 19 20 21 22 23" at bounding box center [650, 678] width 37 height 33
select select "14"
click at [632, 662] on select "00 01 02 03 04 05 06 07 08 09 10 11 12 13 14 15 16 17 18 19 20 21 22 23" at bounding box center [650, 678] width 37 height 33
type input "[DATE] 2:30 pm"
click at [690, 674] on select "00 01 02 03 04 05 06 07 08 09 10 11 12 13 14 15 16 17 18 19 20 21 22 23 24 25 2…" at bounding box center [693, 678] width 37 height 33
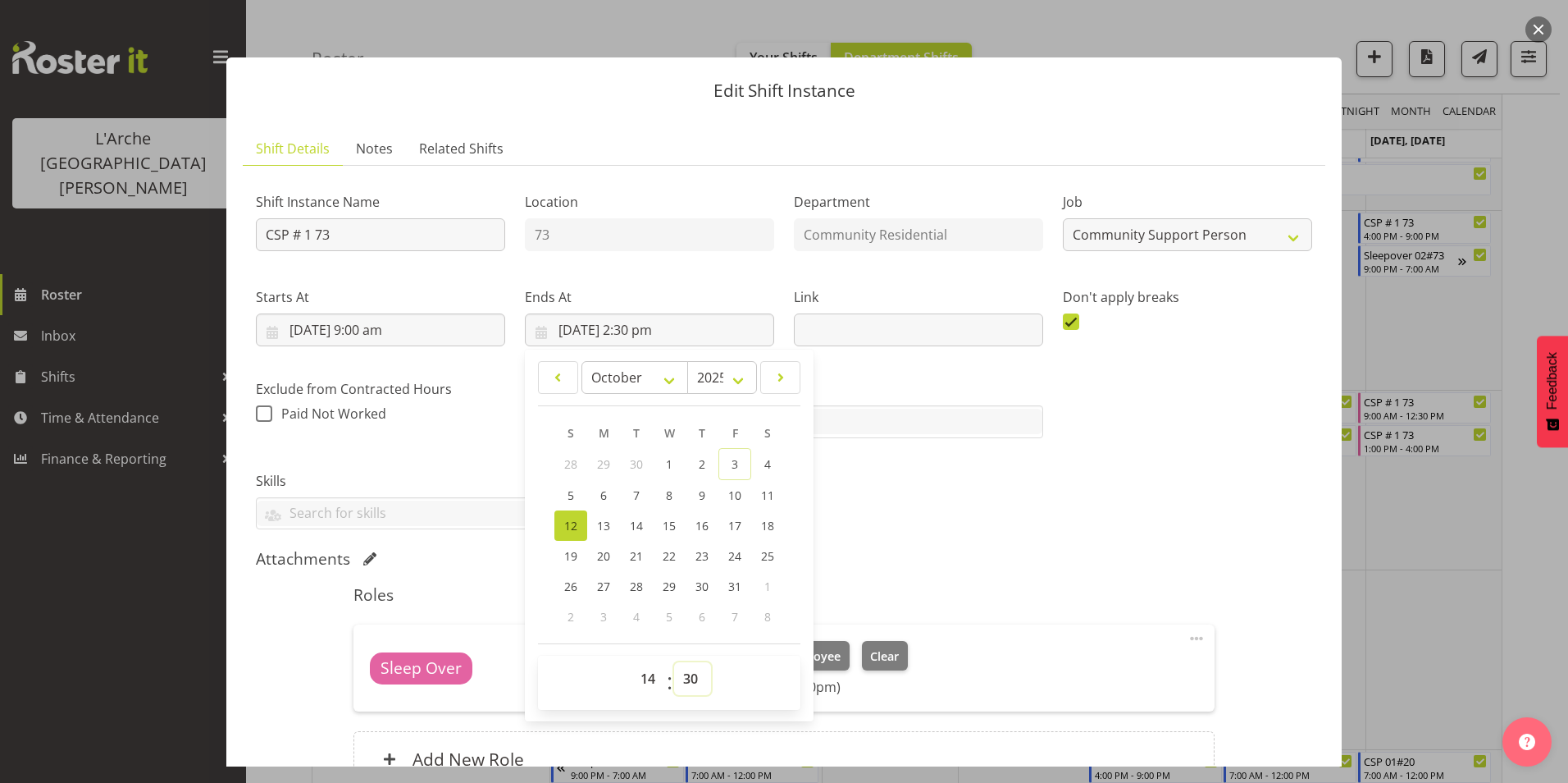
select select "0"
click at [674, 662] on select "00 01 02 03 04 05 06 07 08 09 10 11 12 13 14 15 16 17 18 19 20 21 22 23 24 25 2…" at bounding box center [693, 678] width 37 height 33
type input "[DATE] 2:00 pm"
click at [1180, 489] on div "Shift Instance Name CSP # 1 73 Location 73 Department Community Residential Job…" at bounding box center [784, 354] width 1076 height 371
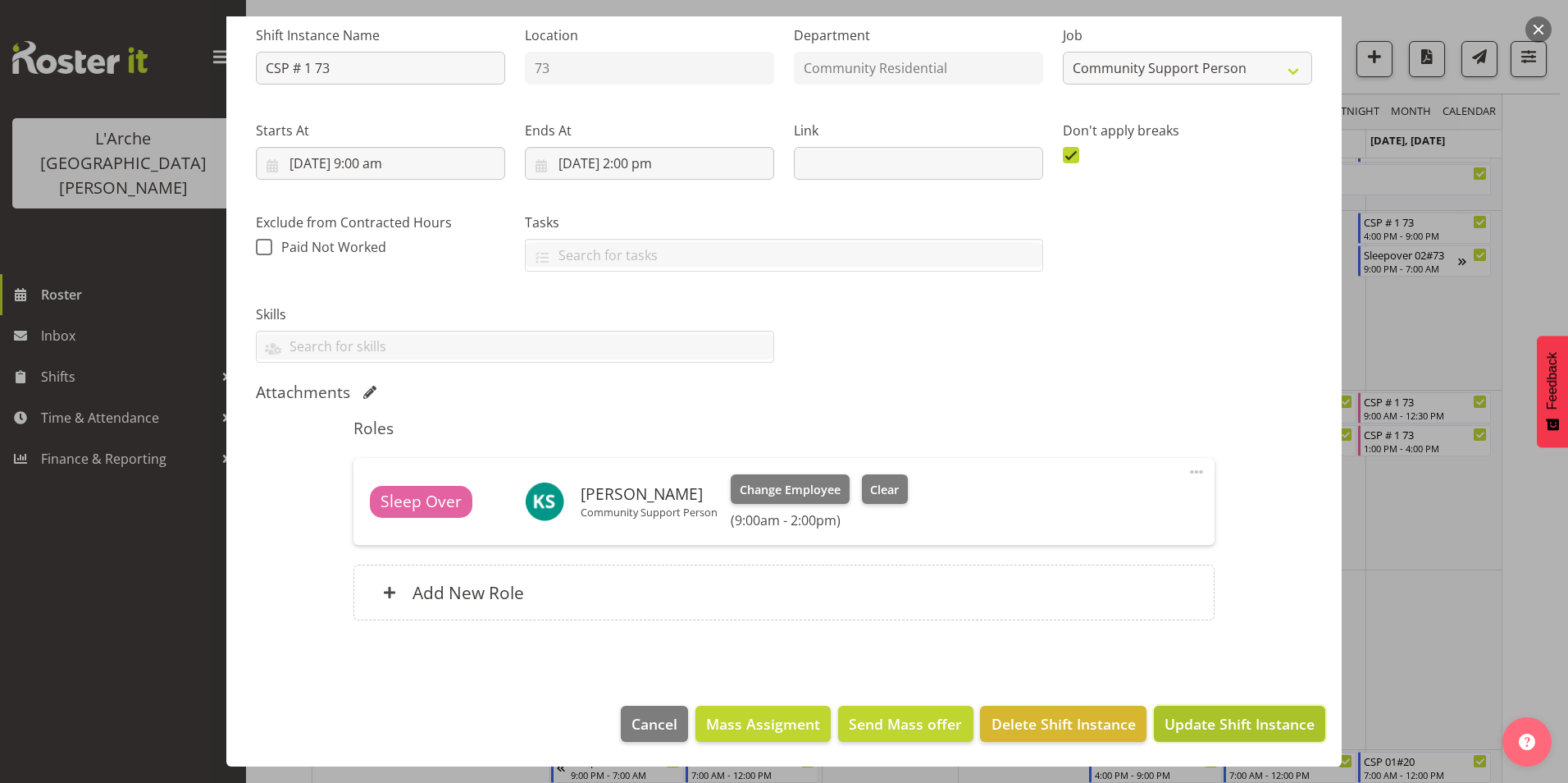
click at [1230, 721] on span "Update Shift Instance" at bounding box center [1240, 724] width 150 height 22
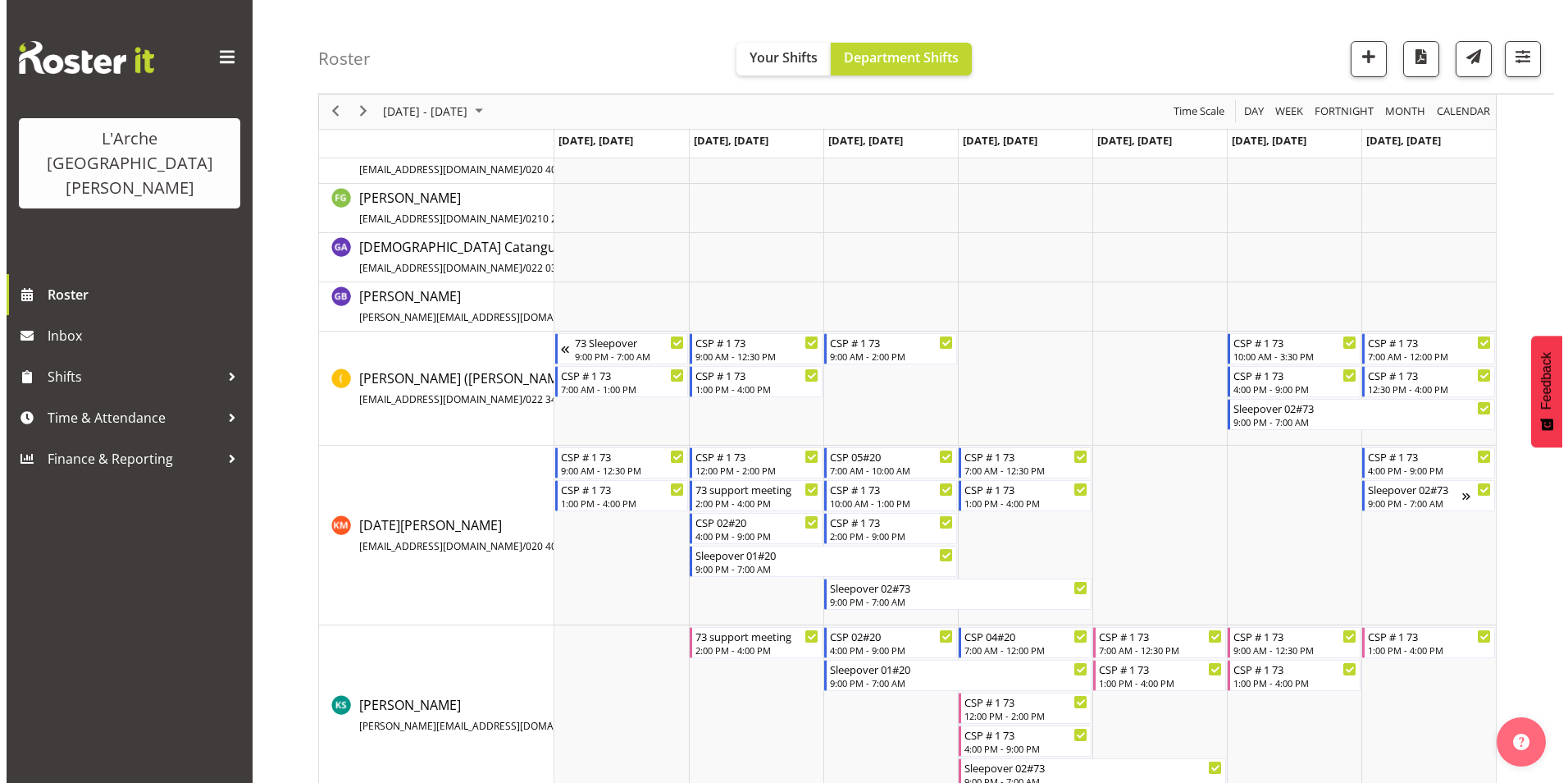
scroll to position [511, 0]
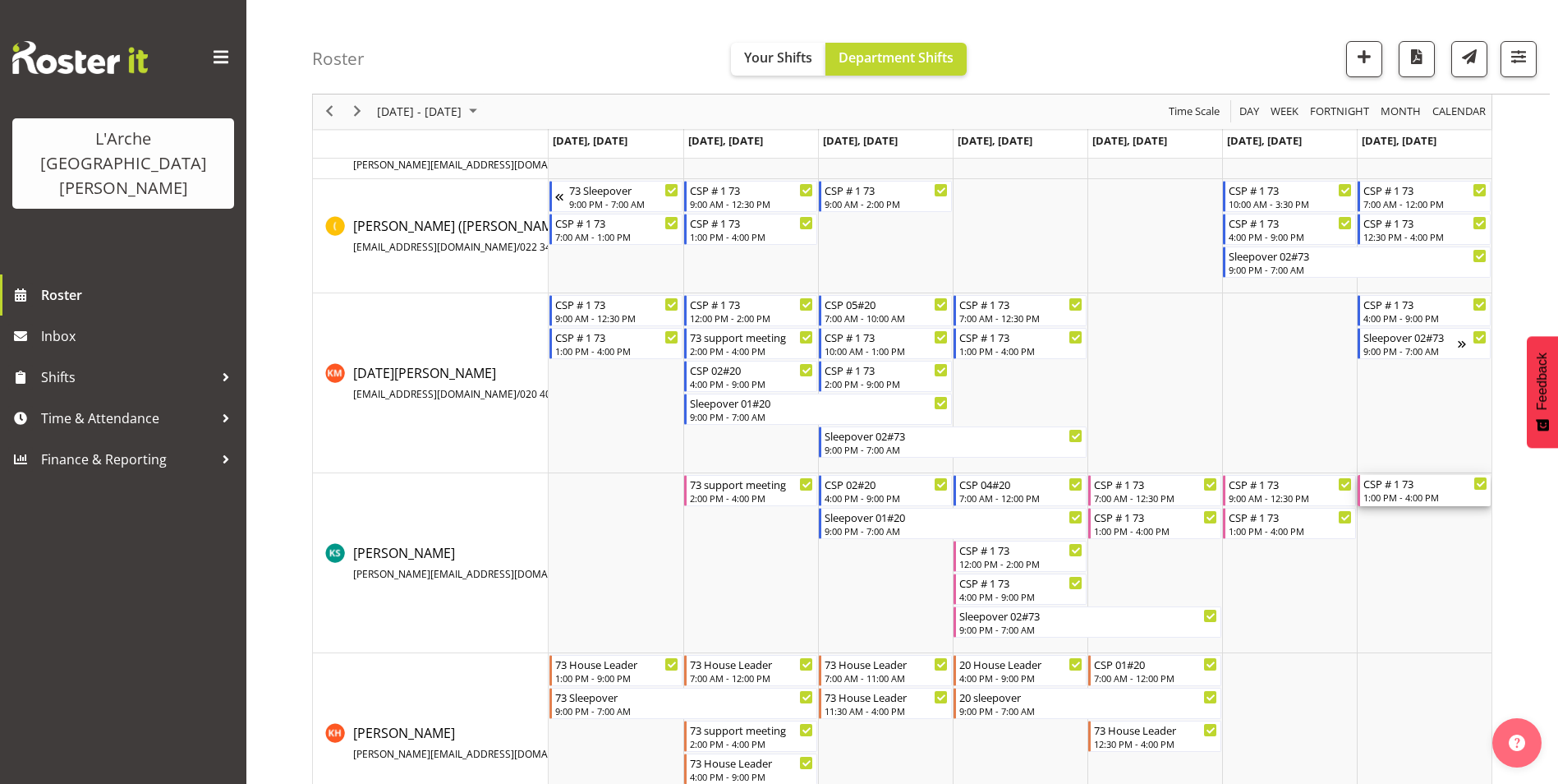
click at [1430, 490] on div "CSP # 1 73 1:00 PM - 4:00 PM" at bounding box center [1426, 489] width 124 height 31
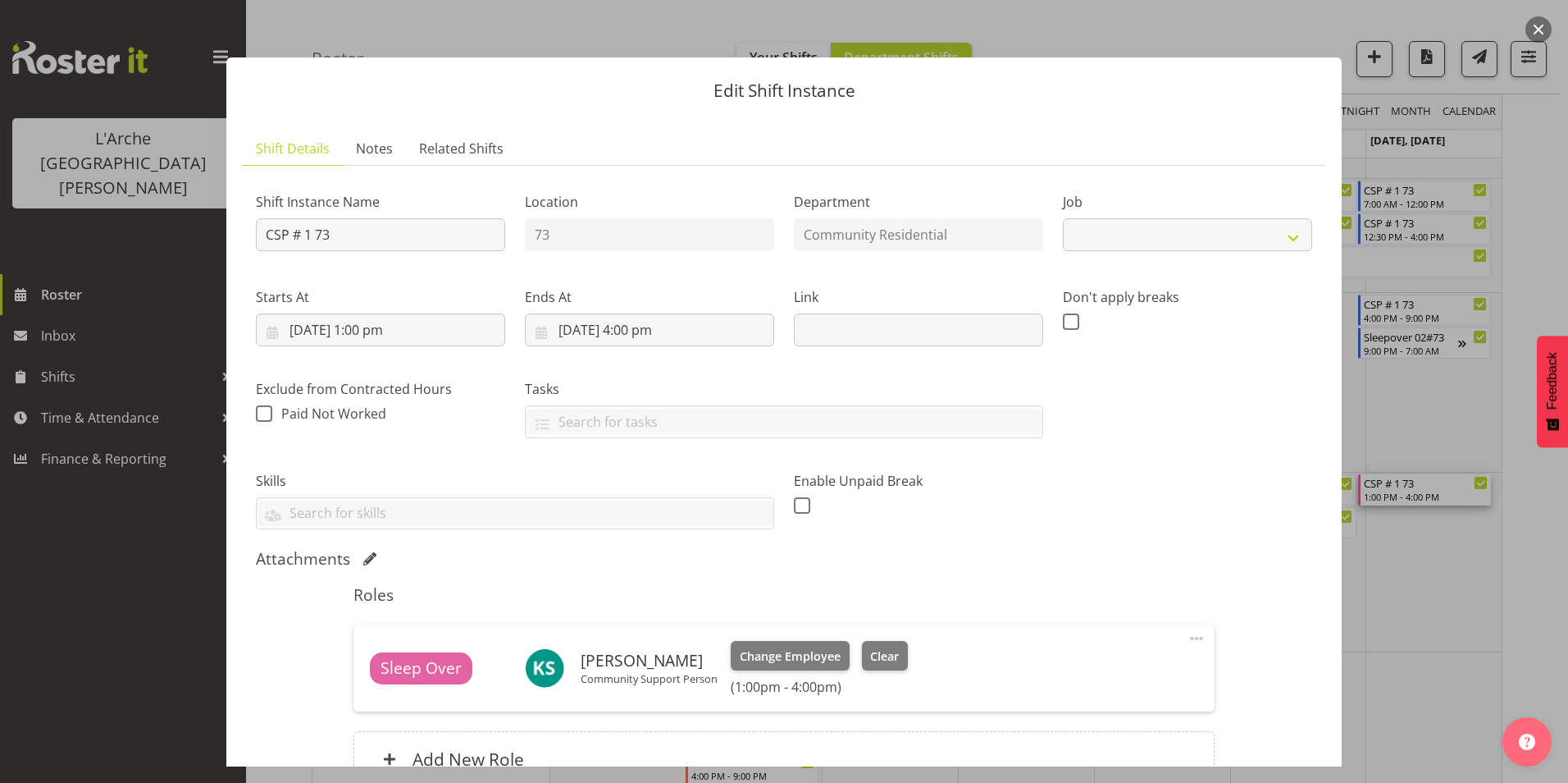
select select "2"
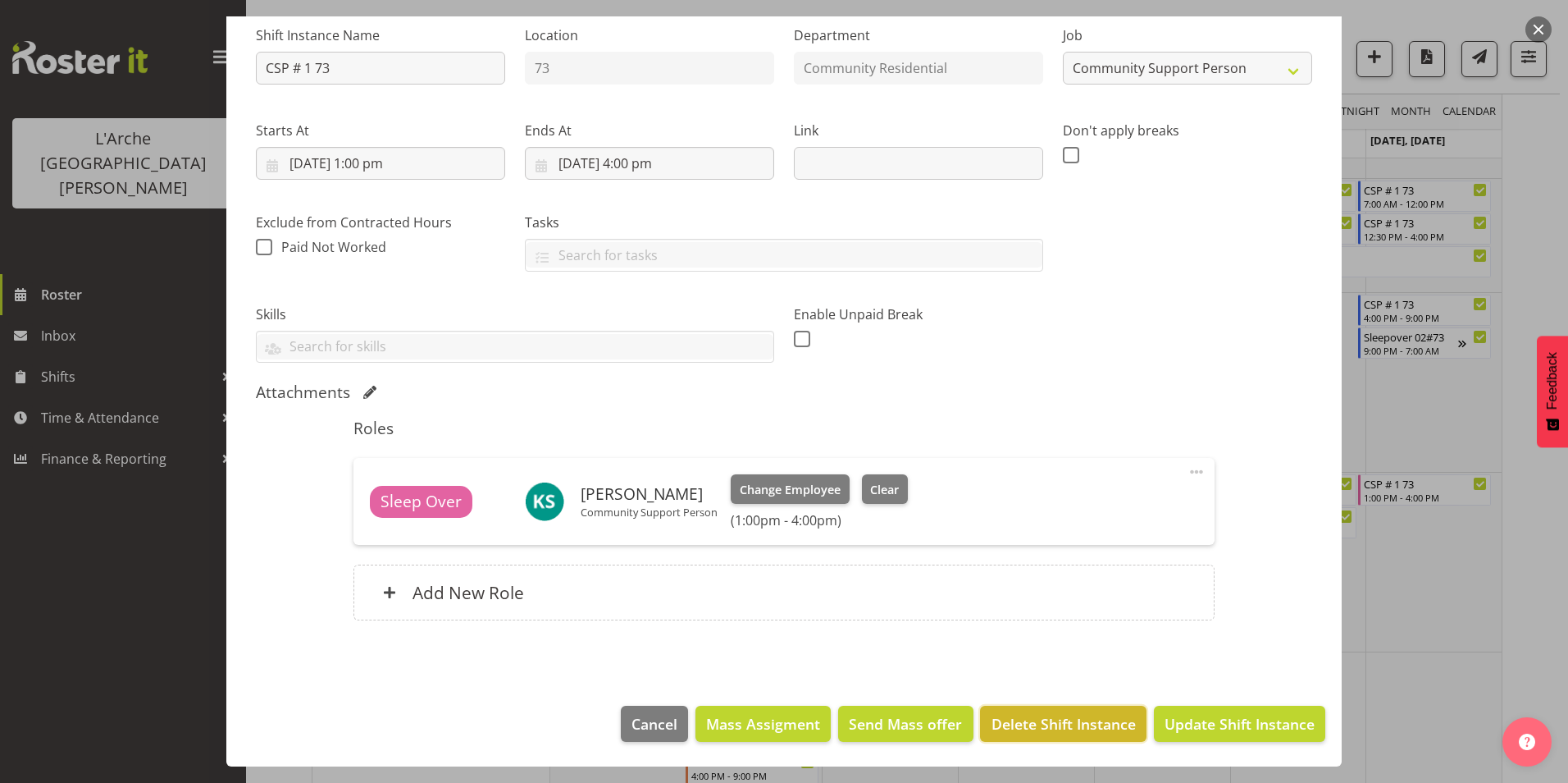
click at [1098, 722] on span "Delete Shift Instance" at bounding box center [1063, 724] width 145 height 22
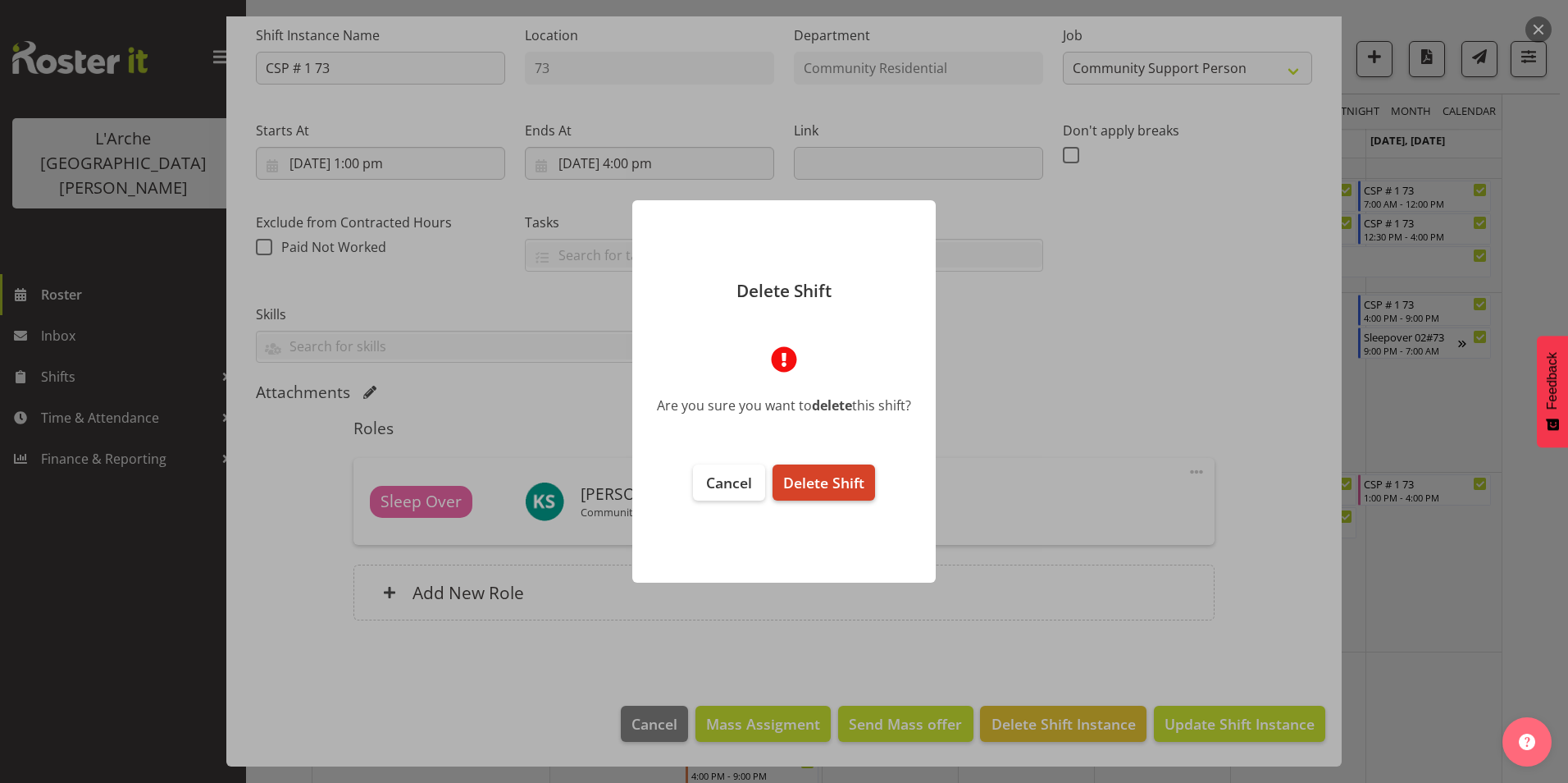
click at [789, 484] on span "Delete Shift" at bounding box center [824, 483] width 81 height 20
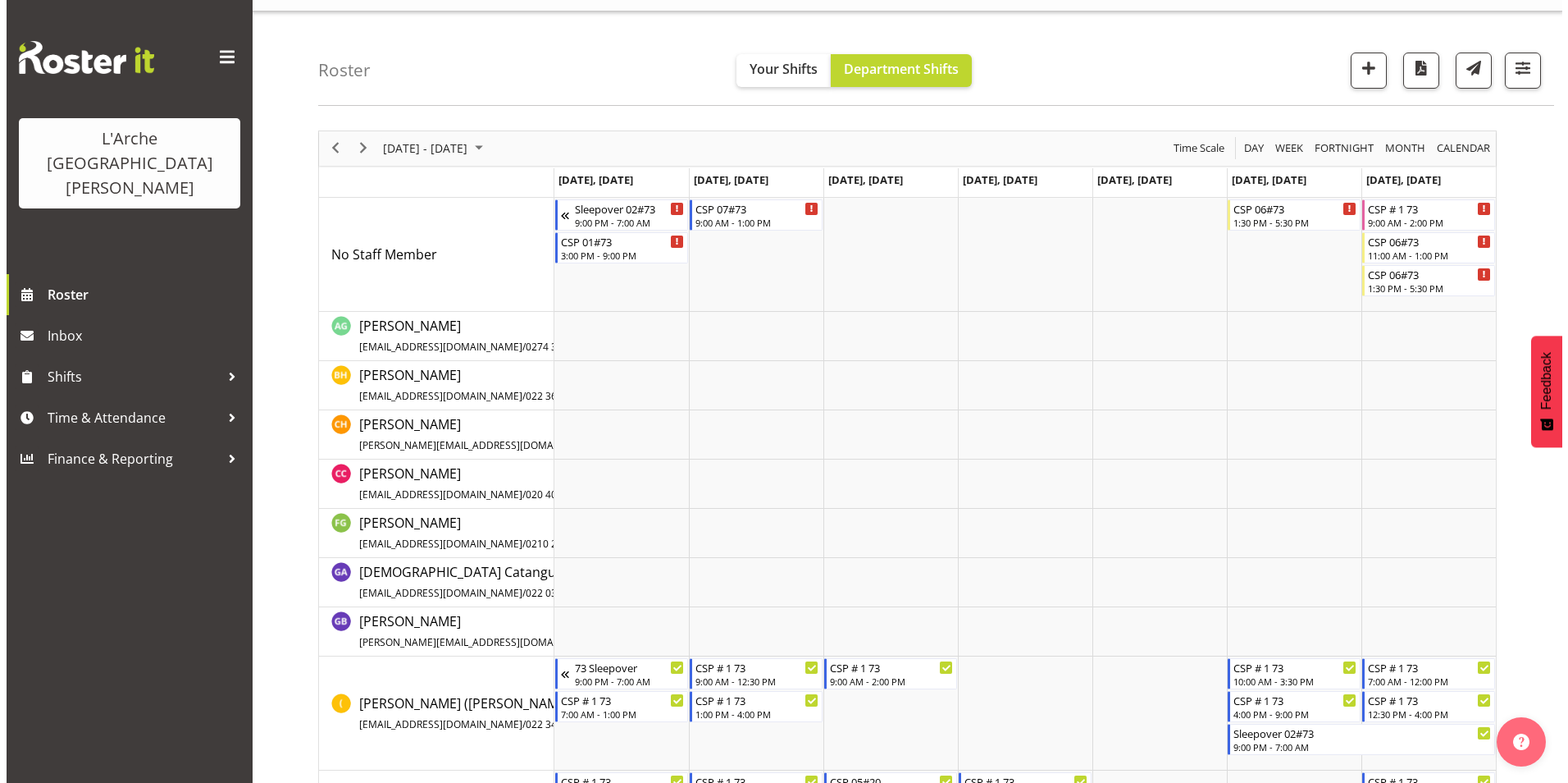
scroll to position [0, 0]
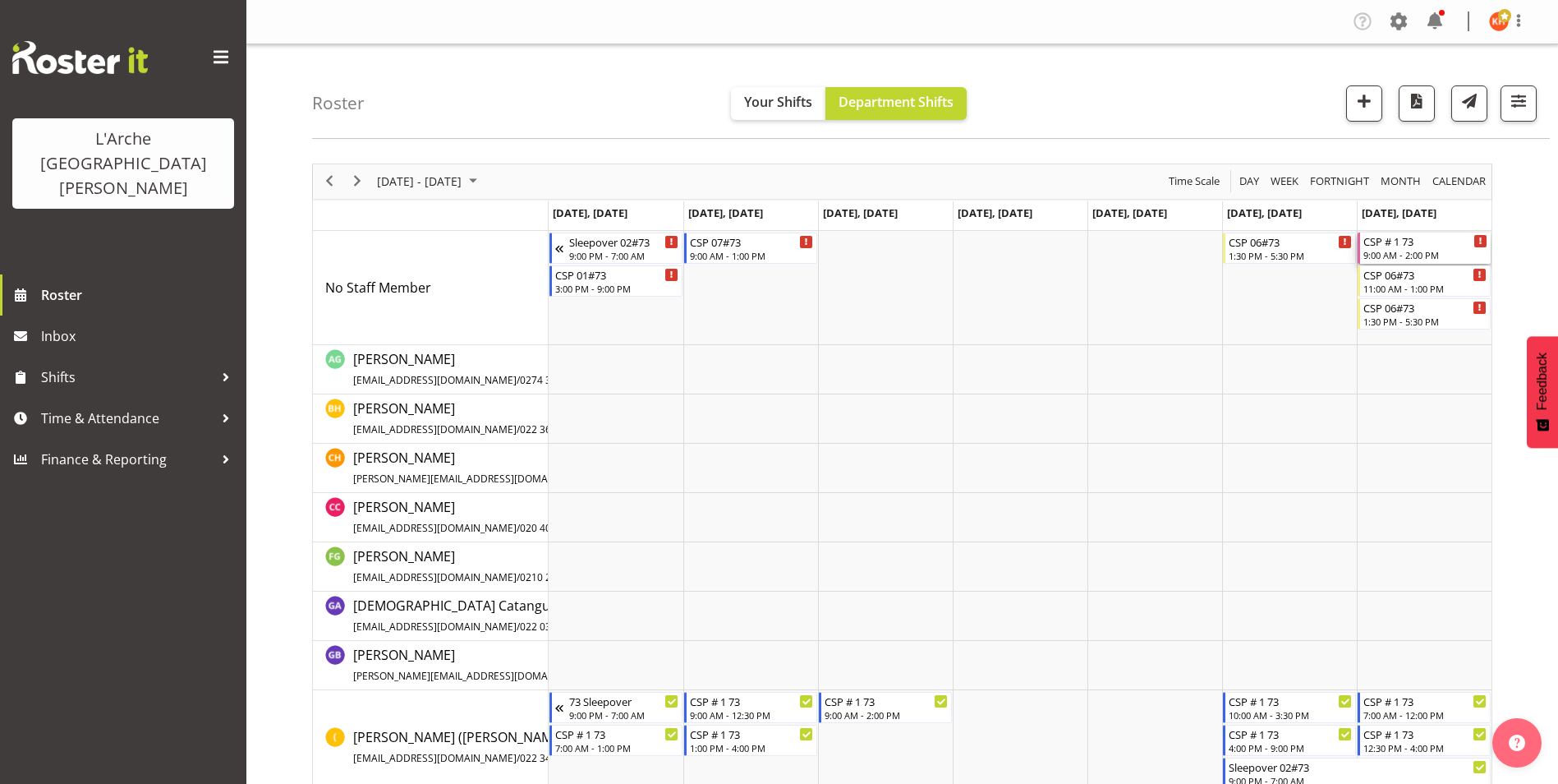
click at [1407, 244] on div "CSP # 1 73" at bounding box center [1426, 241] width 124 height 17
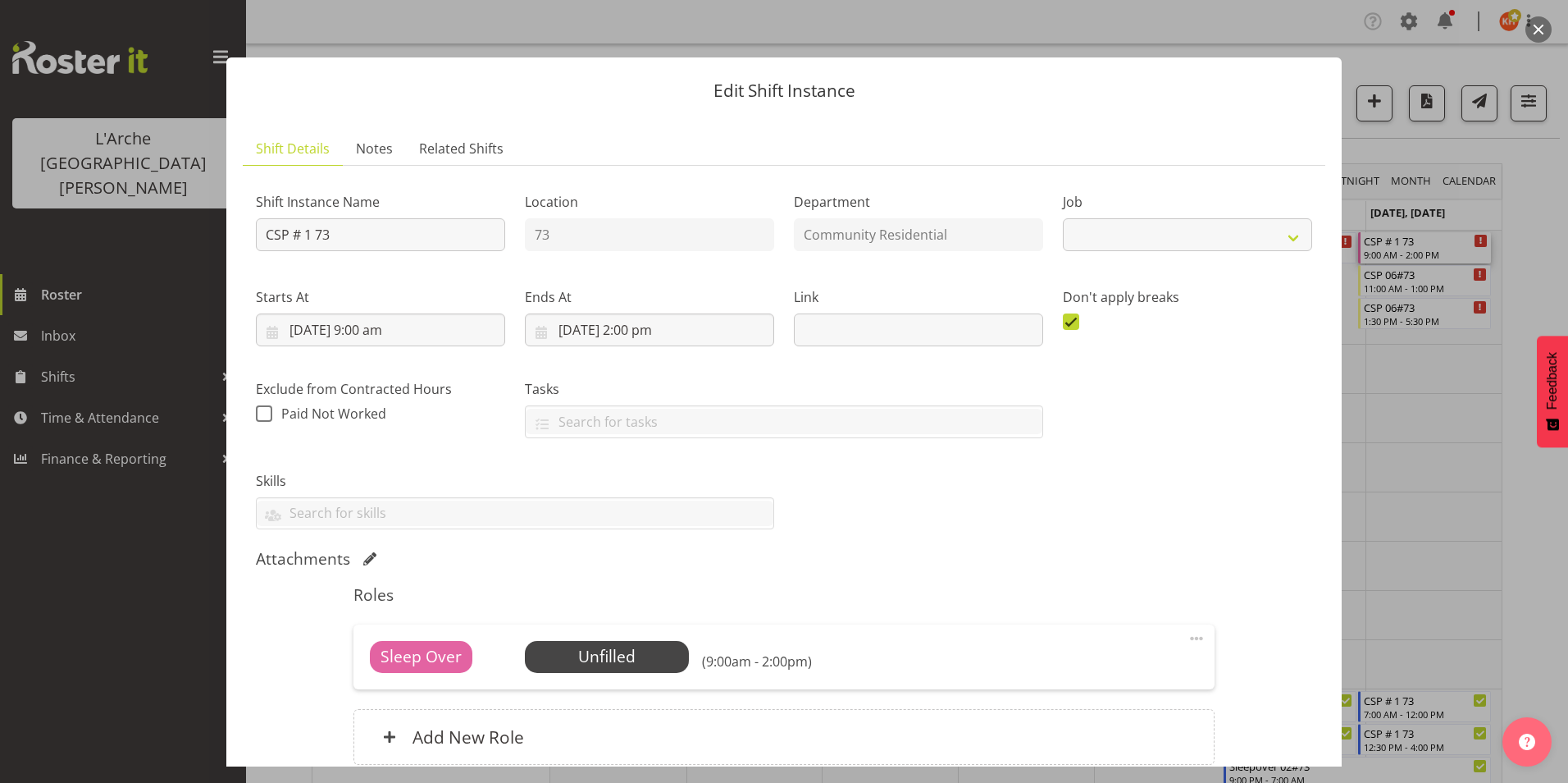
select select "2"
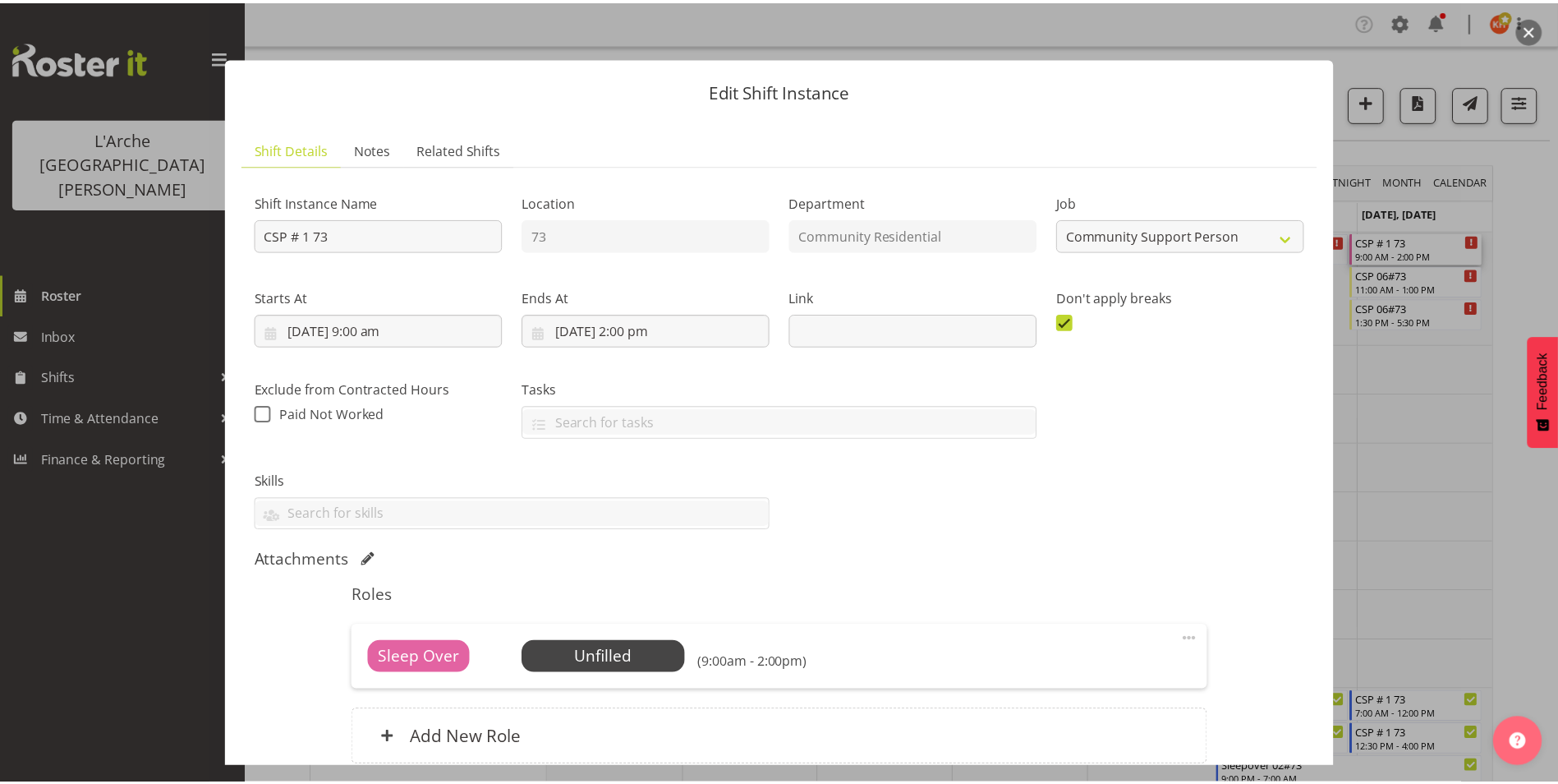
scroll to position [145, 0]
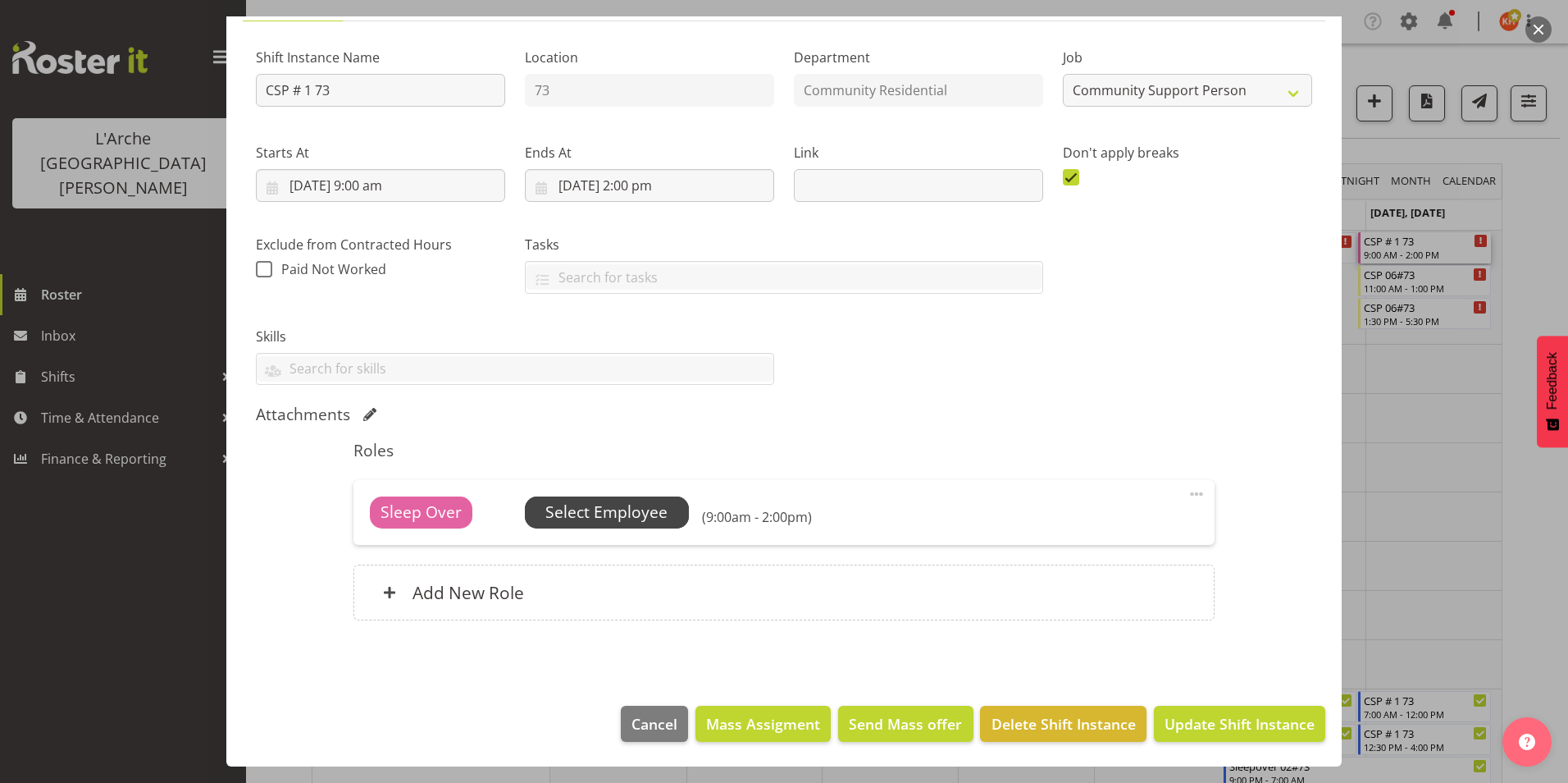
click at [662, 515] on span "Select Employee" at bounding box center [606, 512] width 122 height 23
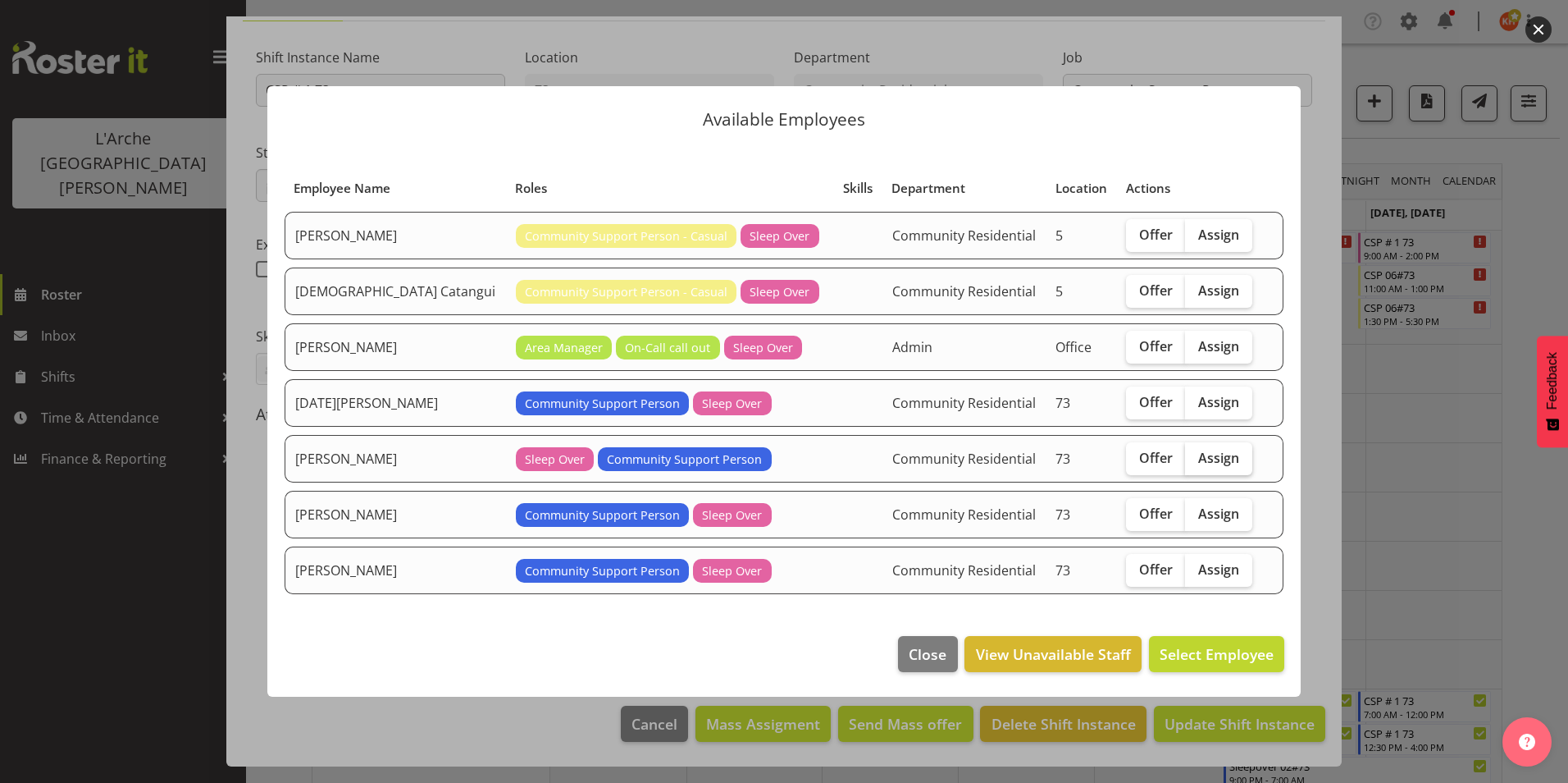
click at [1231, 455] on label "Assign" at bounding box center [1219, 458] width 68 height 33
click at [1195, 455] on input "Assign" at bounding box center [1190, 457] width 11 height 11
checkbox input "true"
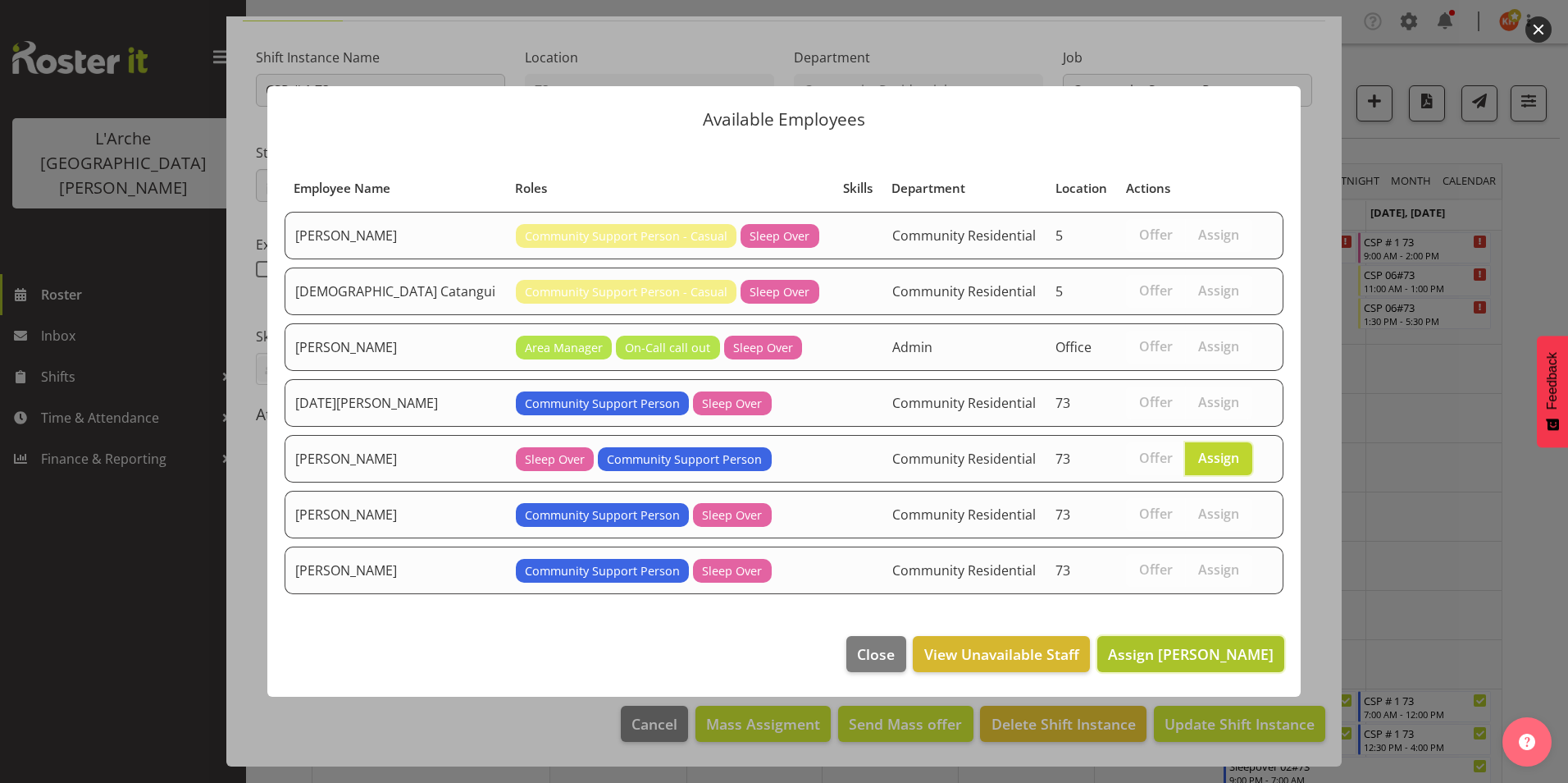
click at [1213, 656] on span "Assign [PERSON_NAME]" at bounding box center [1190, 654] width 165 height 20
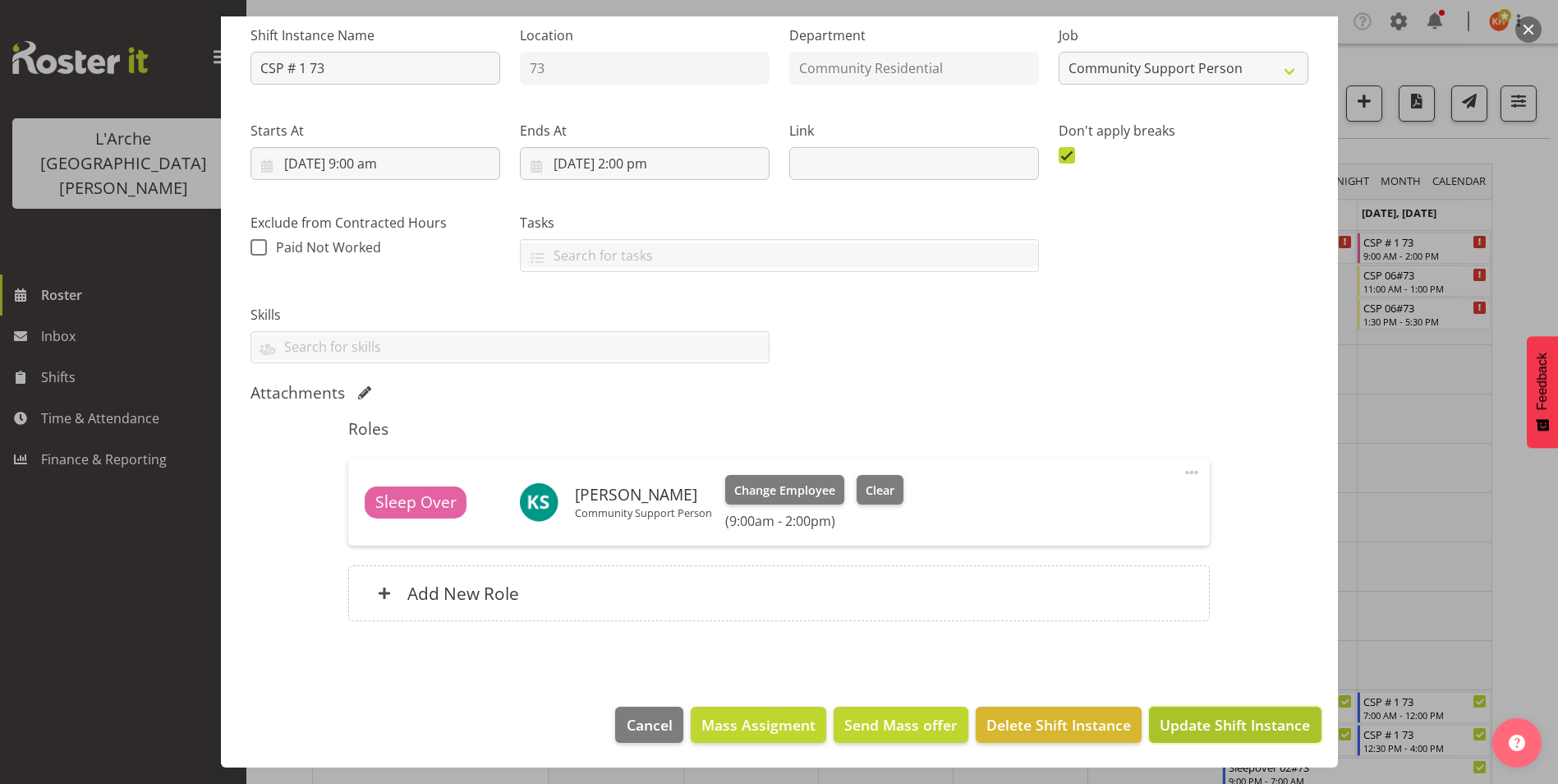
click at [1209, 713] on button "Update Shift Instance" at bounding box center [1235, 724] width 172 height 36
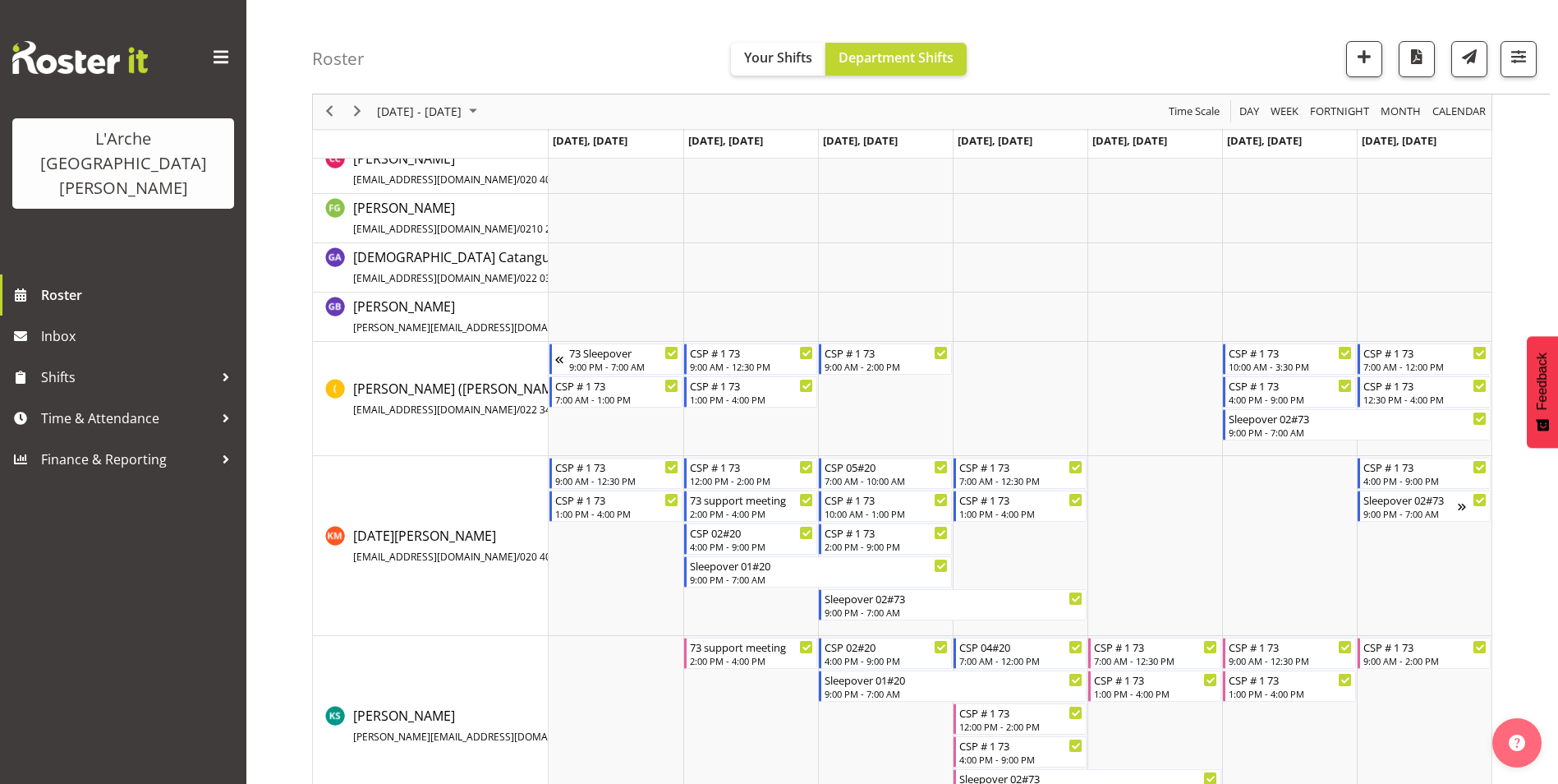
scroll to position [0, 0]
